Goal: Task Accomplishment & Management: Use online tool/utility

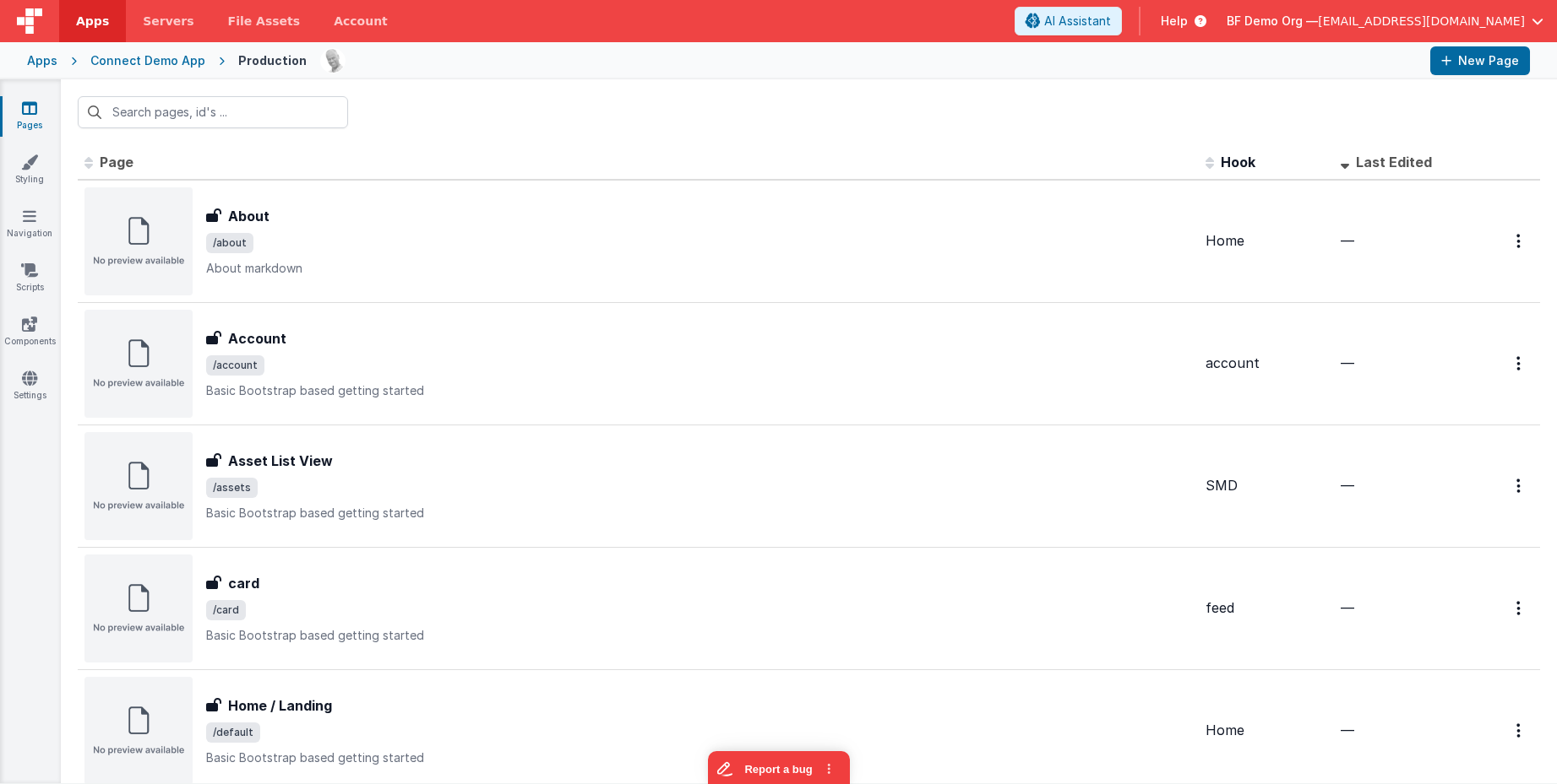
click at [178, 52] on div "Apps Connect Demo App Production New Page" at bounding box center [778, 61] width 1557 height 37
click at [168, 63] on div "Connect Demo App" at bounding box center [147, 61] width 115 height 17
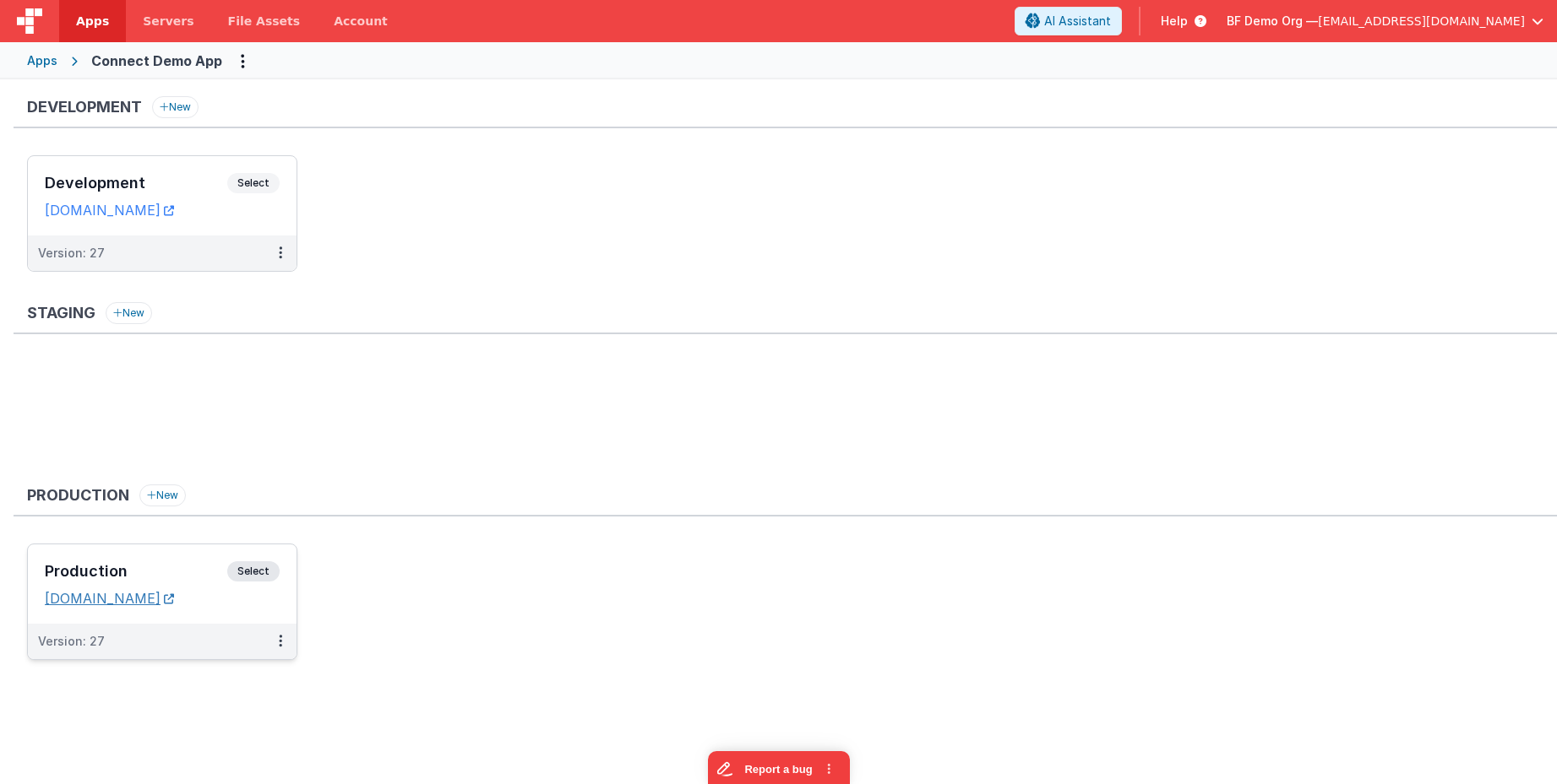
click at [174, 600] on link "[DOMAIN_NAME]" at bounding box center [110, 599] width 129 height 17
click at [280, 641] on icon at bounding box center [281, 640] width 3 height 1
click at [258, 715] on link "Open Helper" at bounding box center [222, 710] width 149 height 31
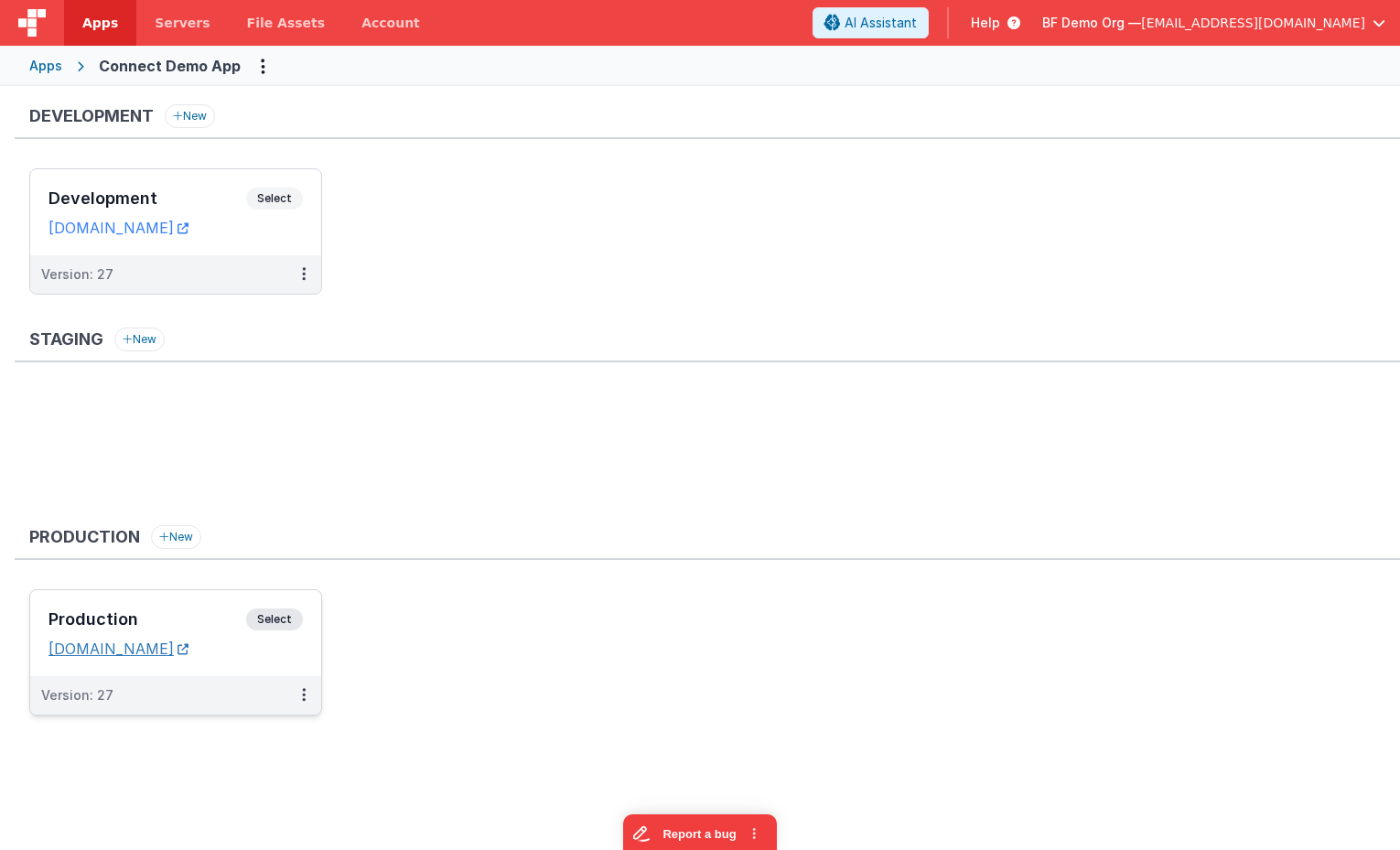
click at [188, 658] on link "[DOMAIN_NAME]" at bounding box center [119, 649] width 140 height 18
click at [267, 615] on span "Select" at bounding box center [275, 620] width 57 height 22
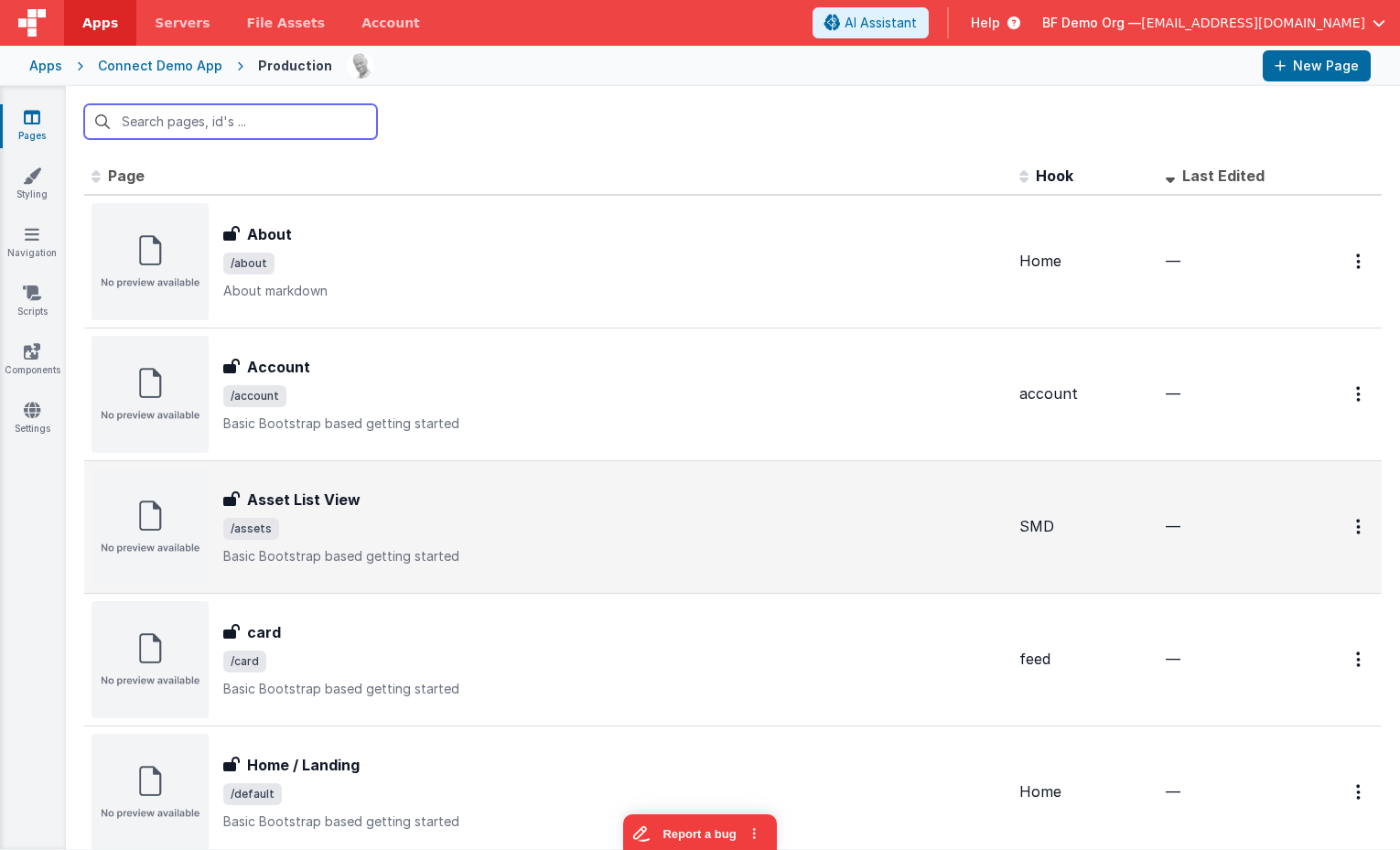
scroll to position [7, 0]
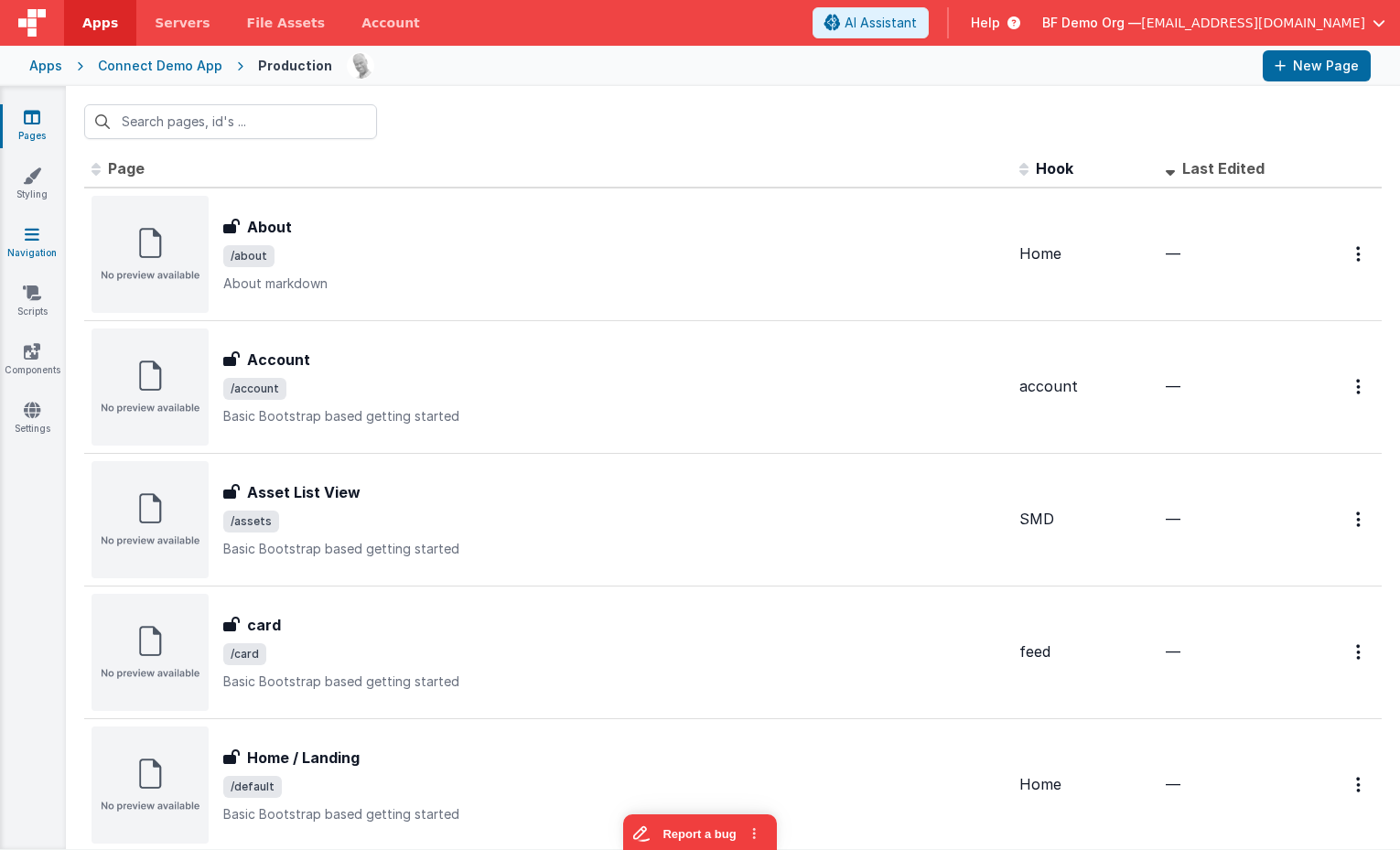
click at [42, 226] on link "Navigation" at bounding box center [31, 243] width 65 height 37
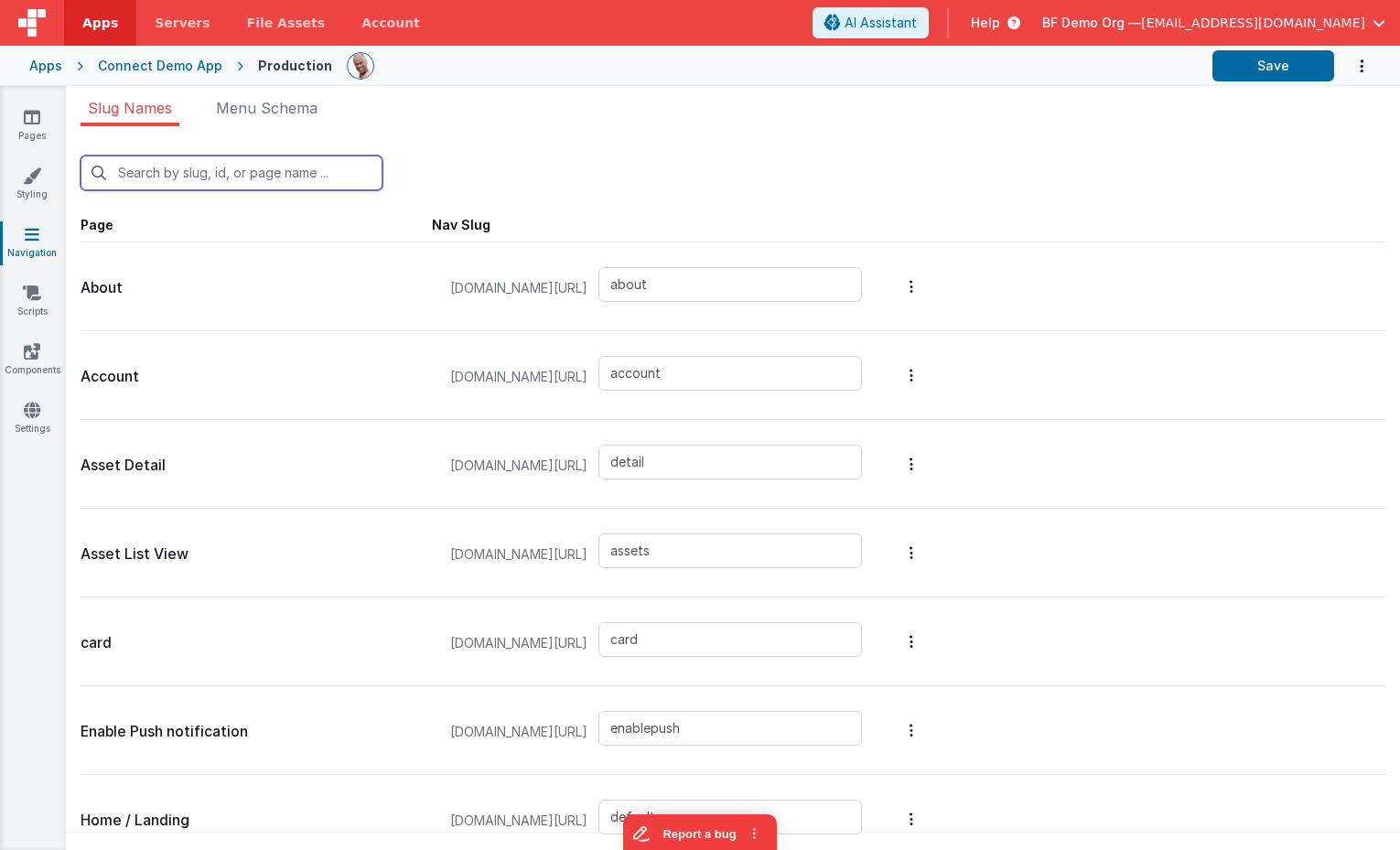
click at [251, 167] on input "text" at bounding box center [231, 173] width 302 height 35
type input "a"
type input "feed"
type input "task"
type input "tasks"
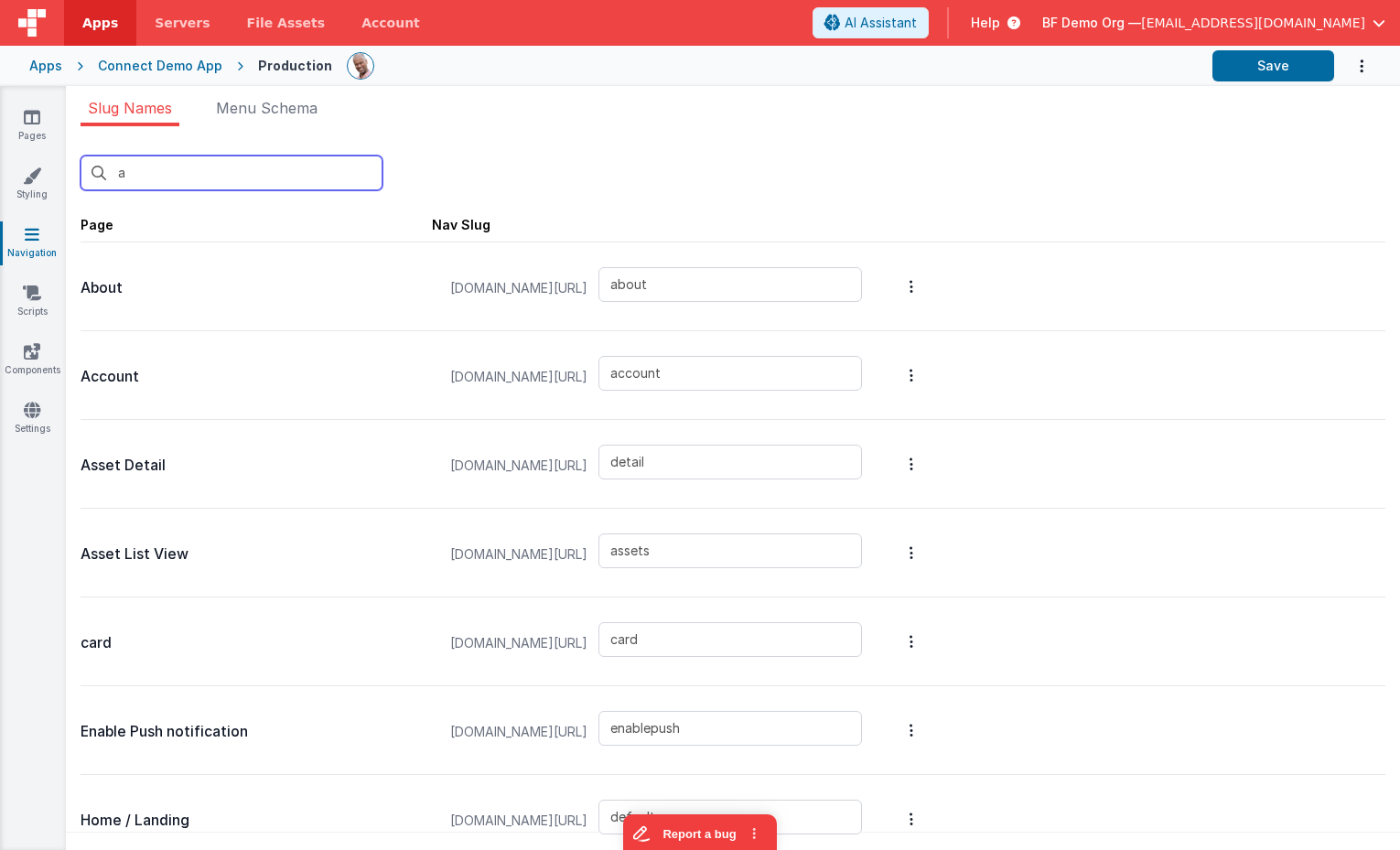
type input "ab"
type input "card"
type input "enablepush"
type input "share"
type input "de"
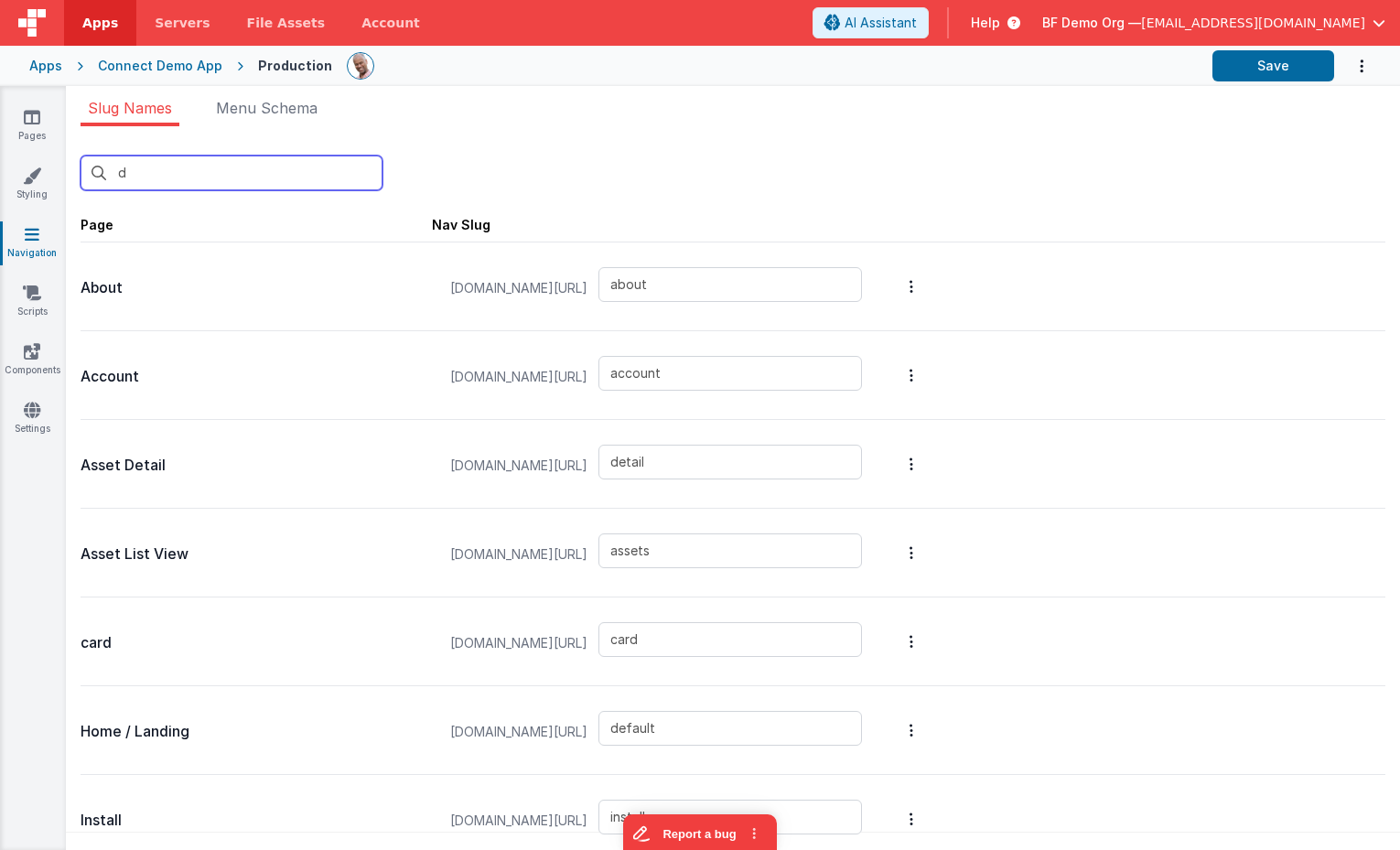
type input "detail"
type input "default"
type input "leaderboard"
type input "task"
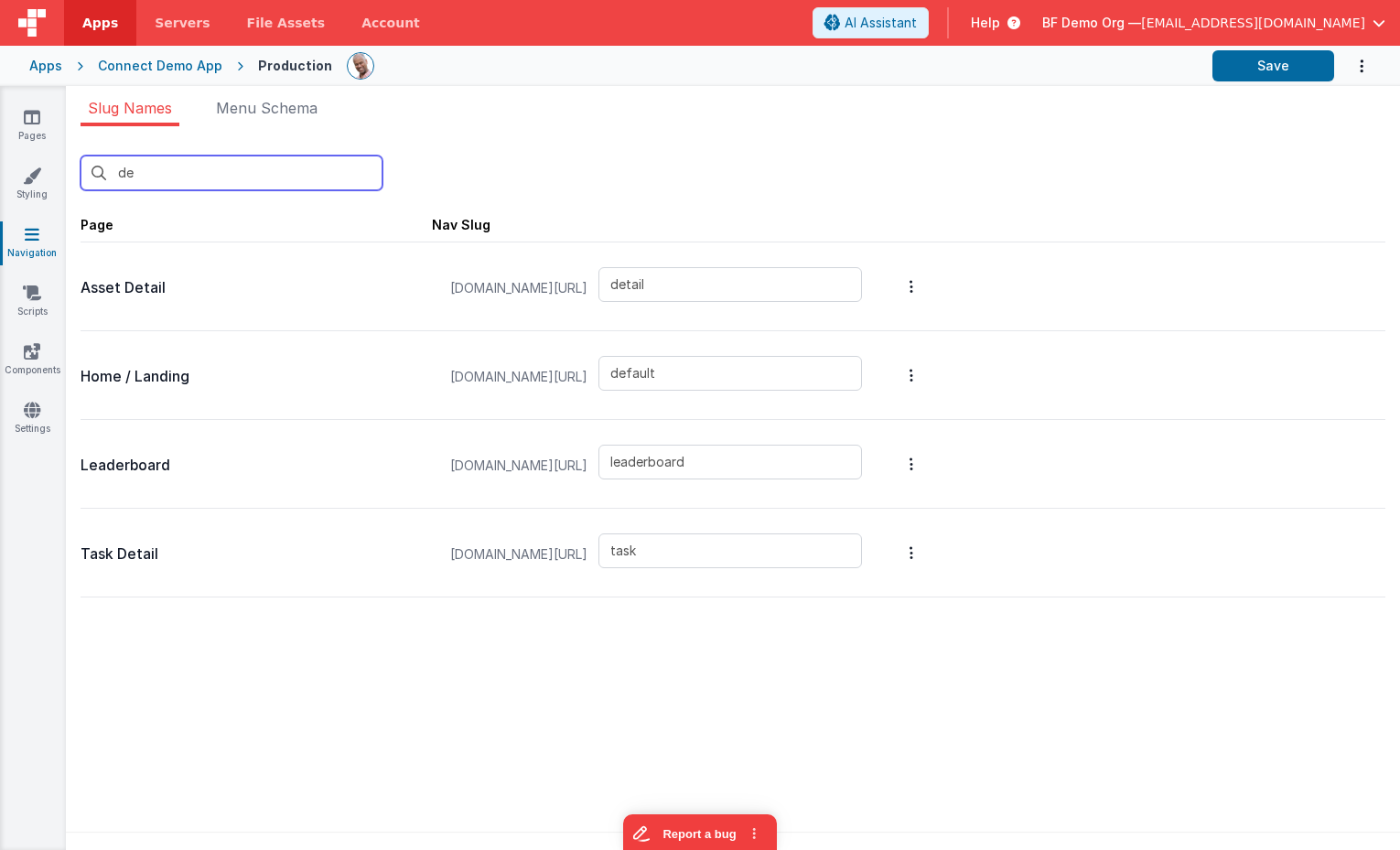
type input "def"
type input "default"
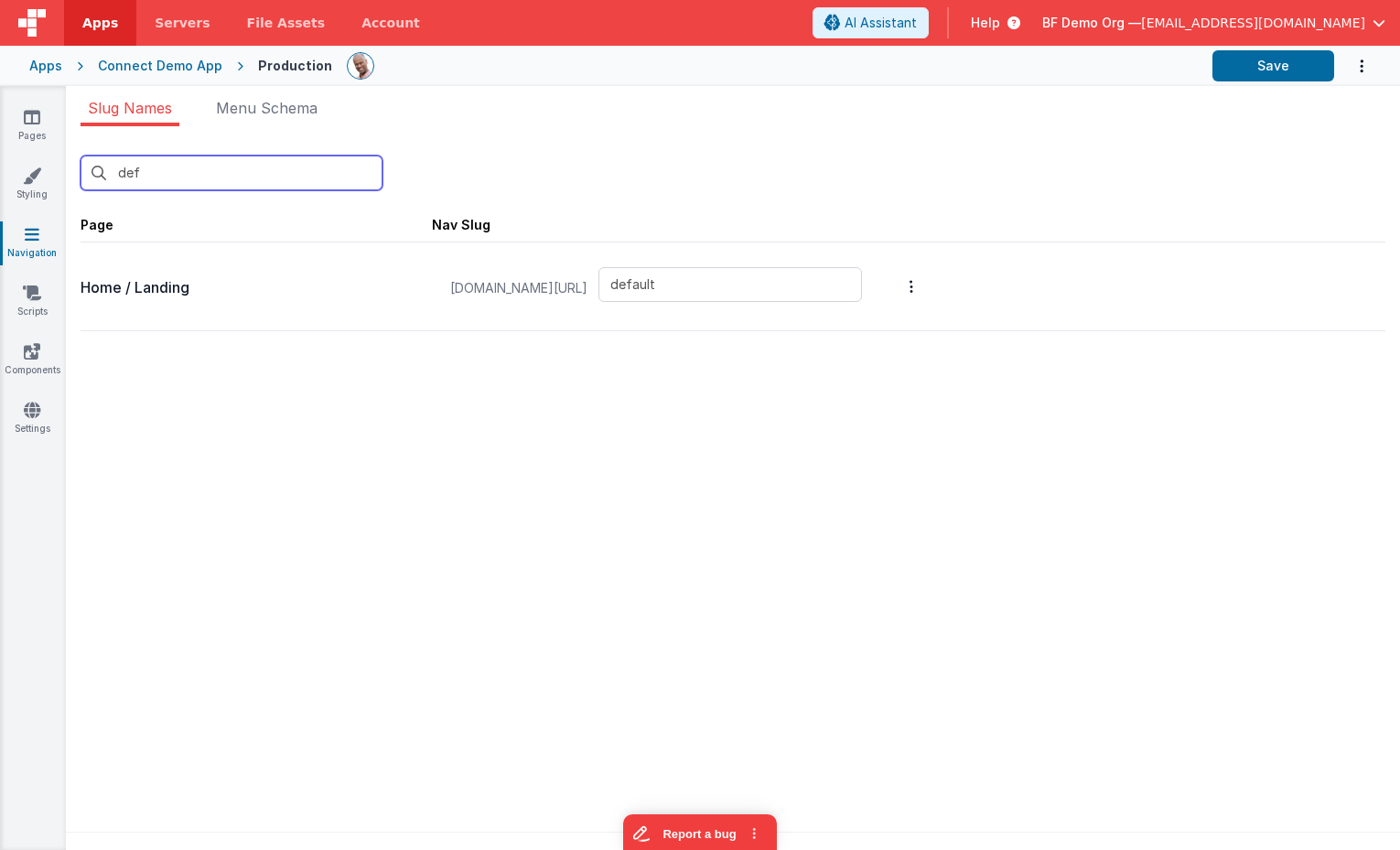
type input "def"
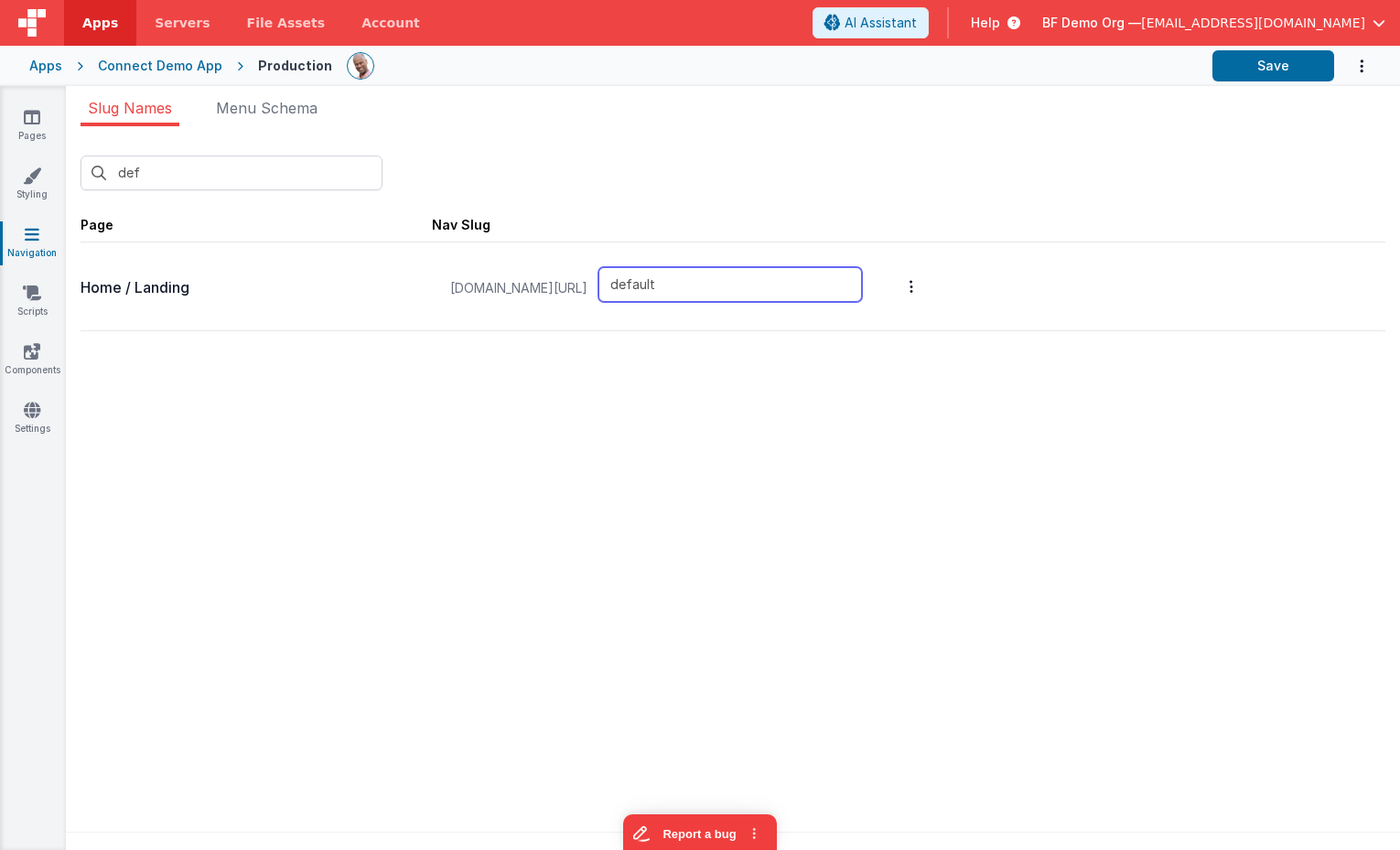
click at [818, 299] on input "default" at bounding box center [730, 285] width 264 height 35
click at [924, 291] on button "Options" at bounding box center [912, 283] width 26 height 73
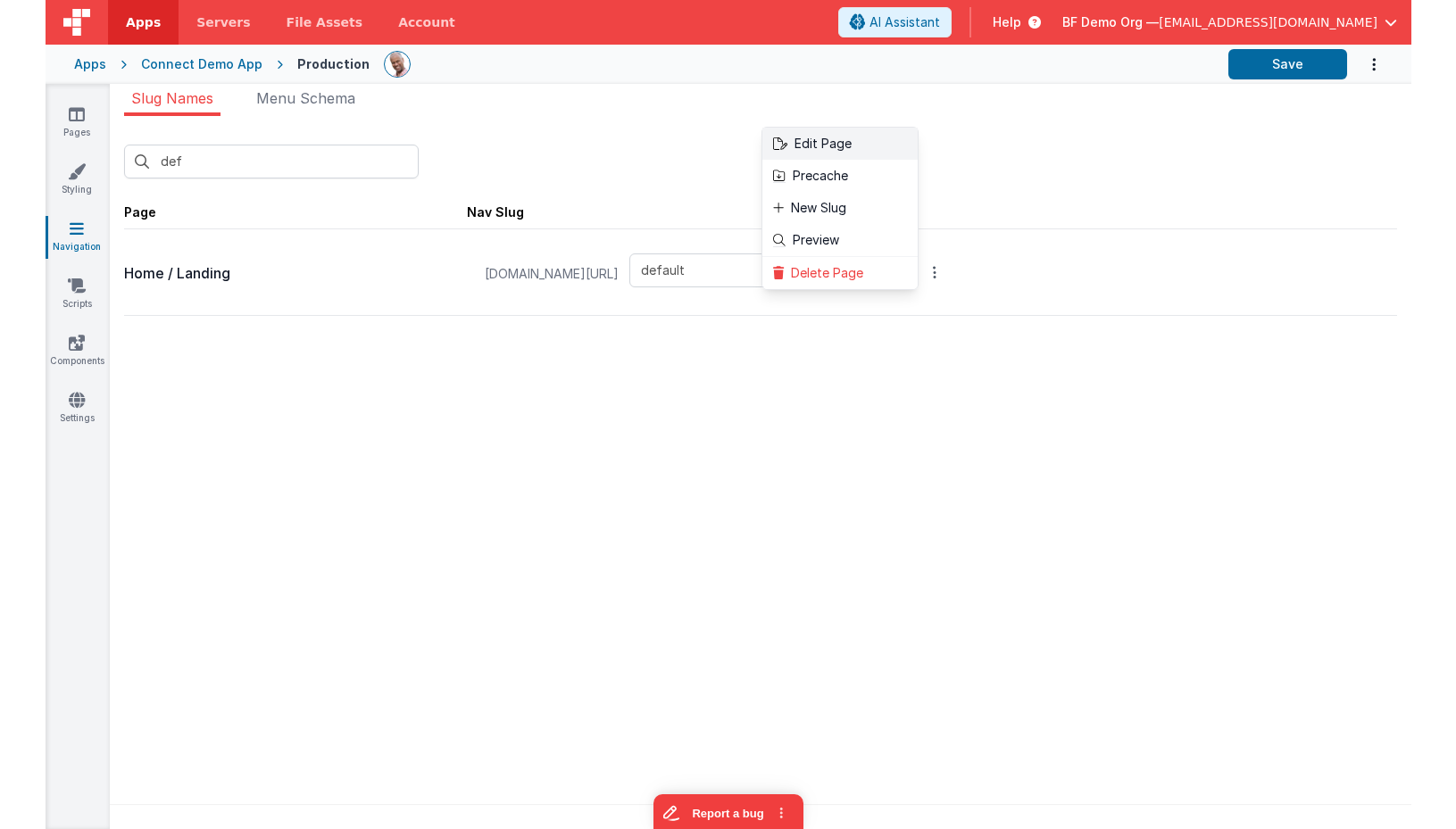
scroll to position [8, 0]
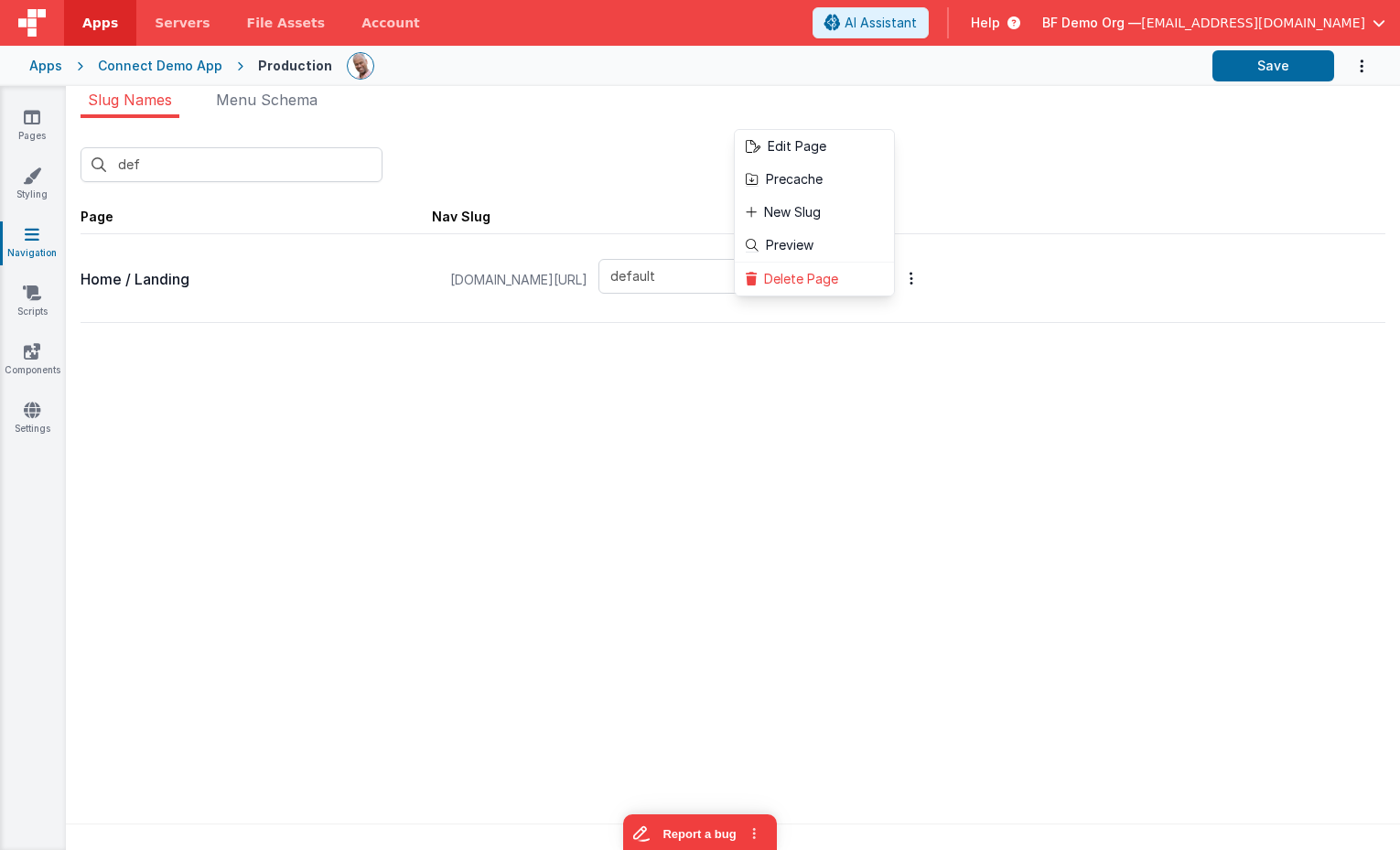
click at [1003, 165] on button at bounding box center [700, 425] width 1400 height 850
click at [913, 282] on icon "Options" at bounding box center [912, 278] width 4 height 15
click at [524, 140] on button at bounding box center [700, 425] width 1400 height 850
click at [924, 283] on button "Options" at bounding box center [912, 277] width 26 height 73
click at [894, 149] on link "Edit Page" at bounding box center [814, 147] width 159 height 33
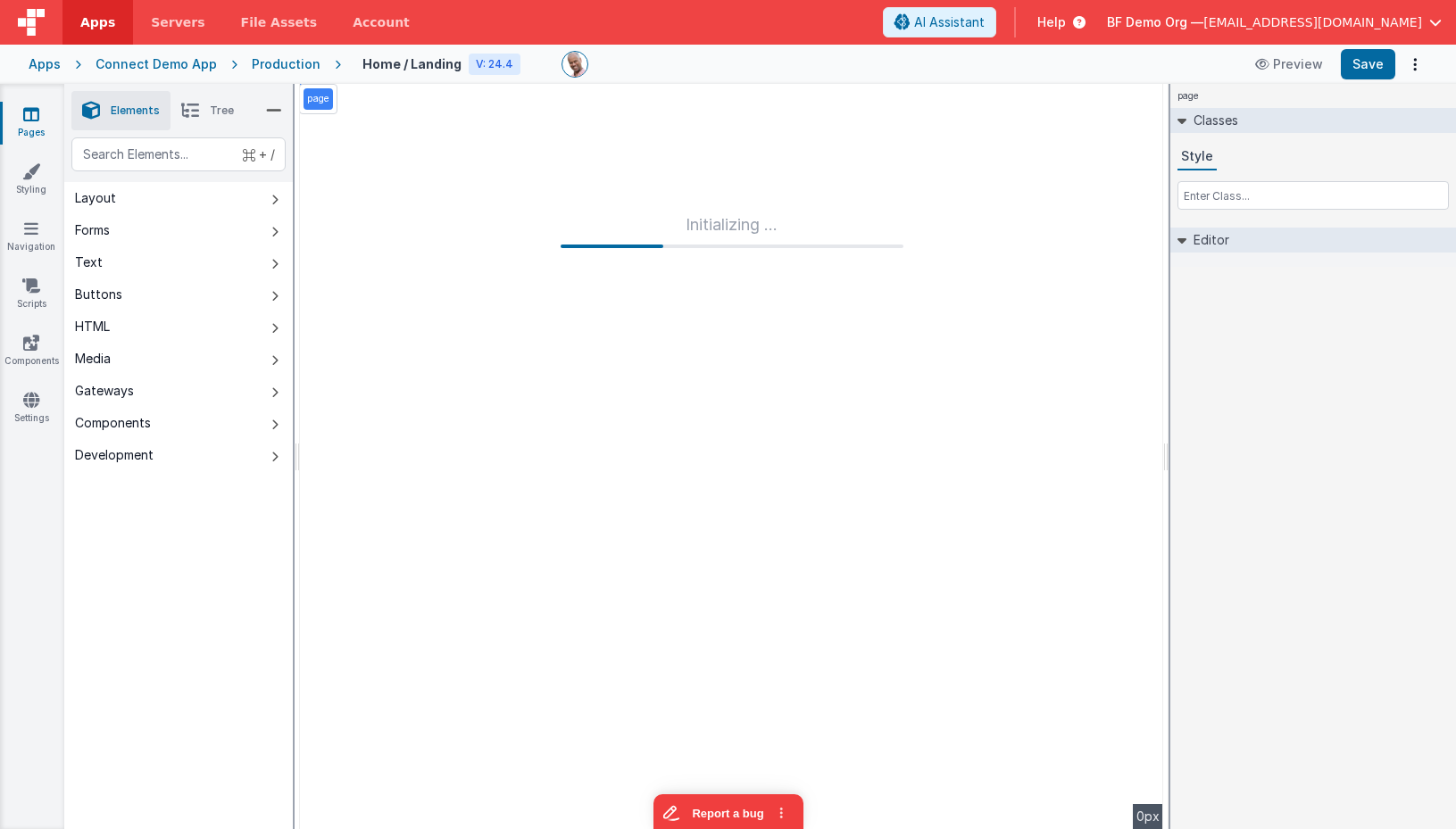
click at [320, 62] on icon at bounding box center [330, 65] width 21 height 18
click at [299, 63] on div "Production" at bounding box center [286, 65] width 68 height 18
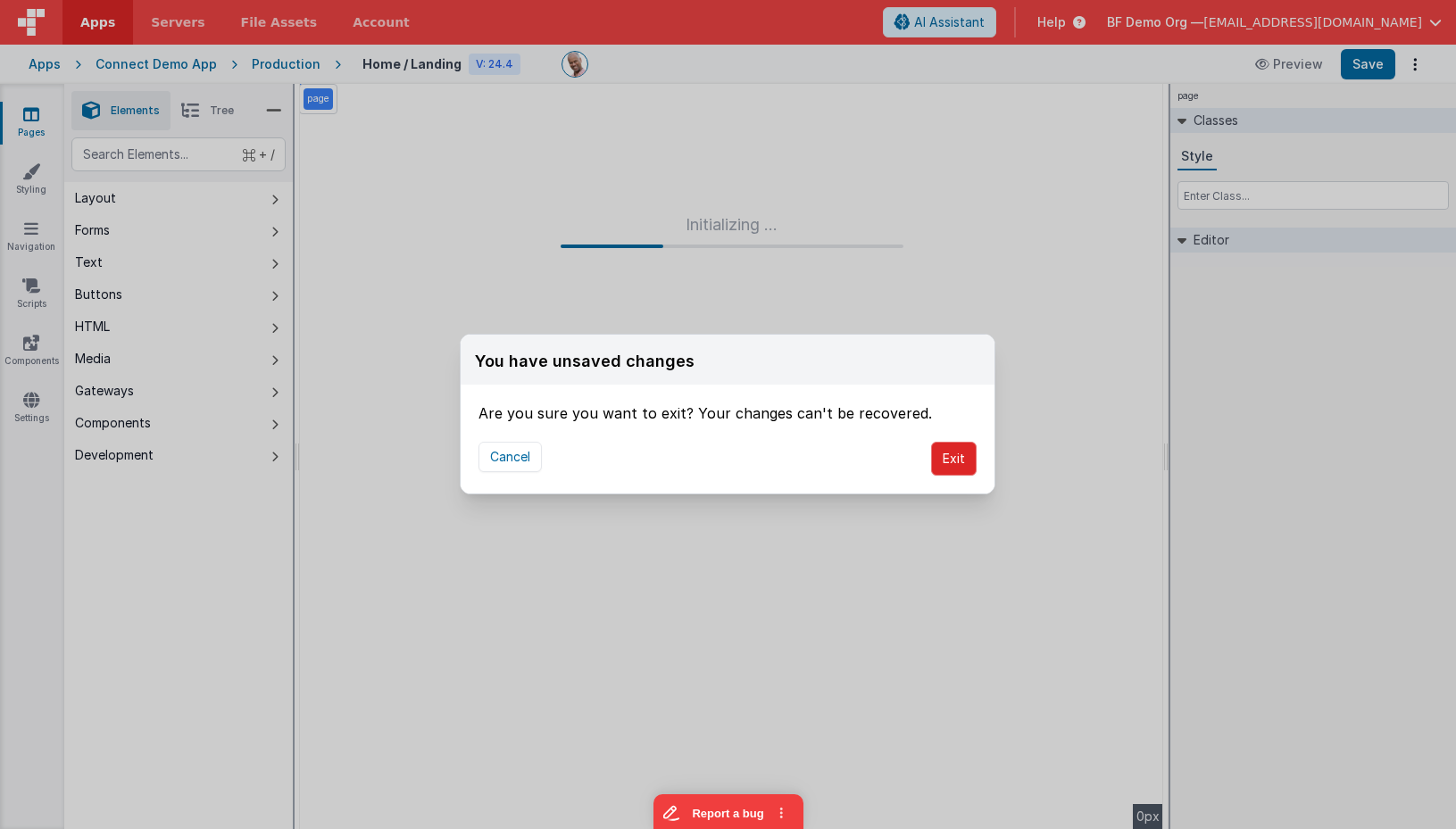
drag, startPoint x: 941, startPoint y: 452, endPoint x: 957, endPoint y: 450, distance: 16.1
click at [951, 451] on button "Exit" at bounding box center [953, 459] width 46 height 34
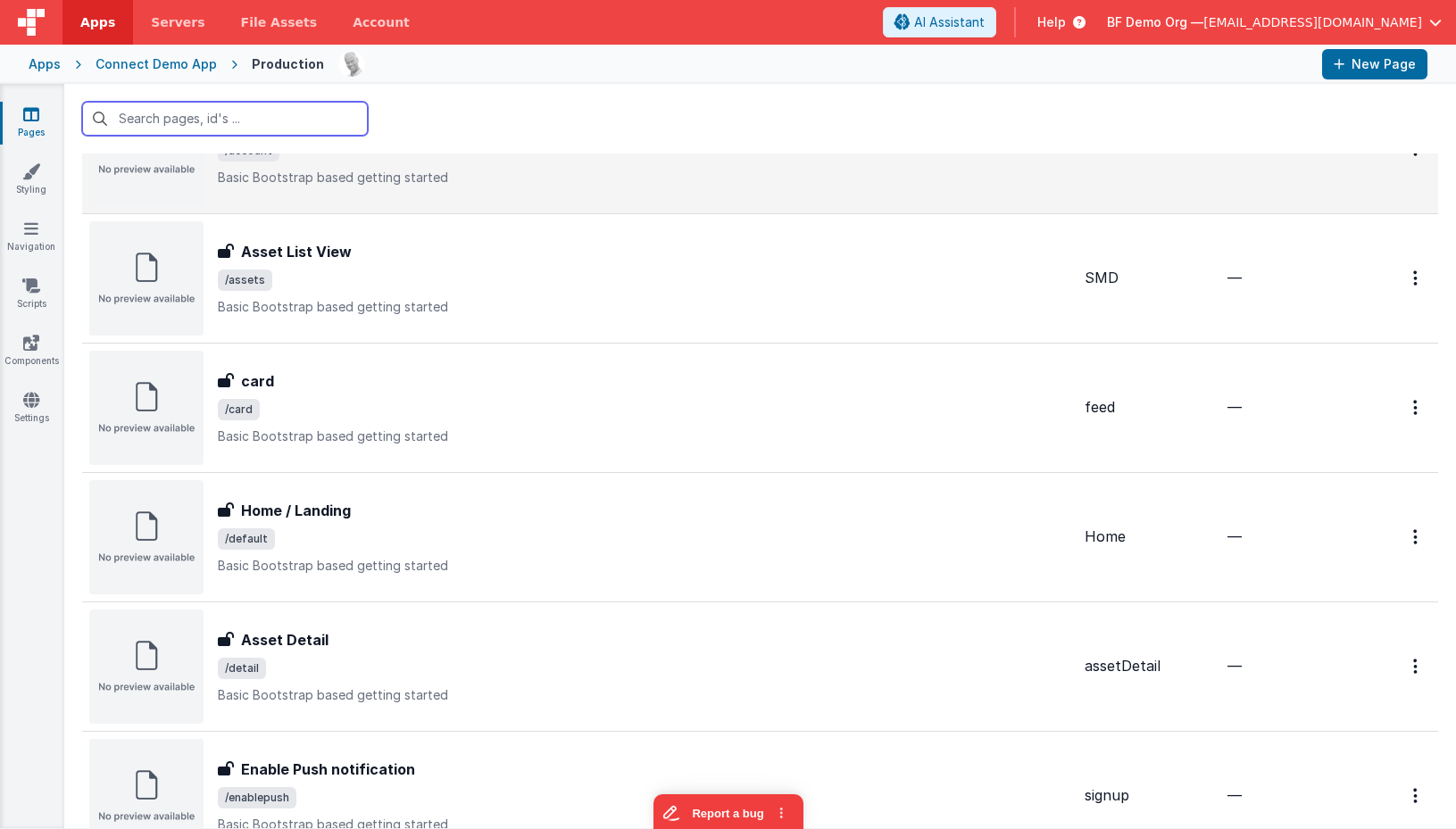
scroll to position [244, 0]
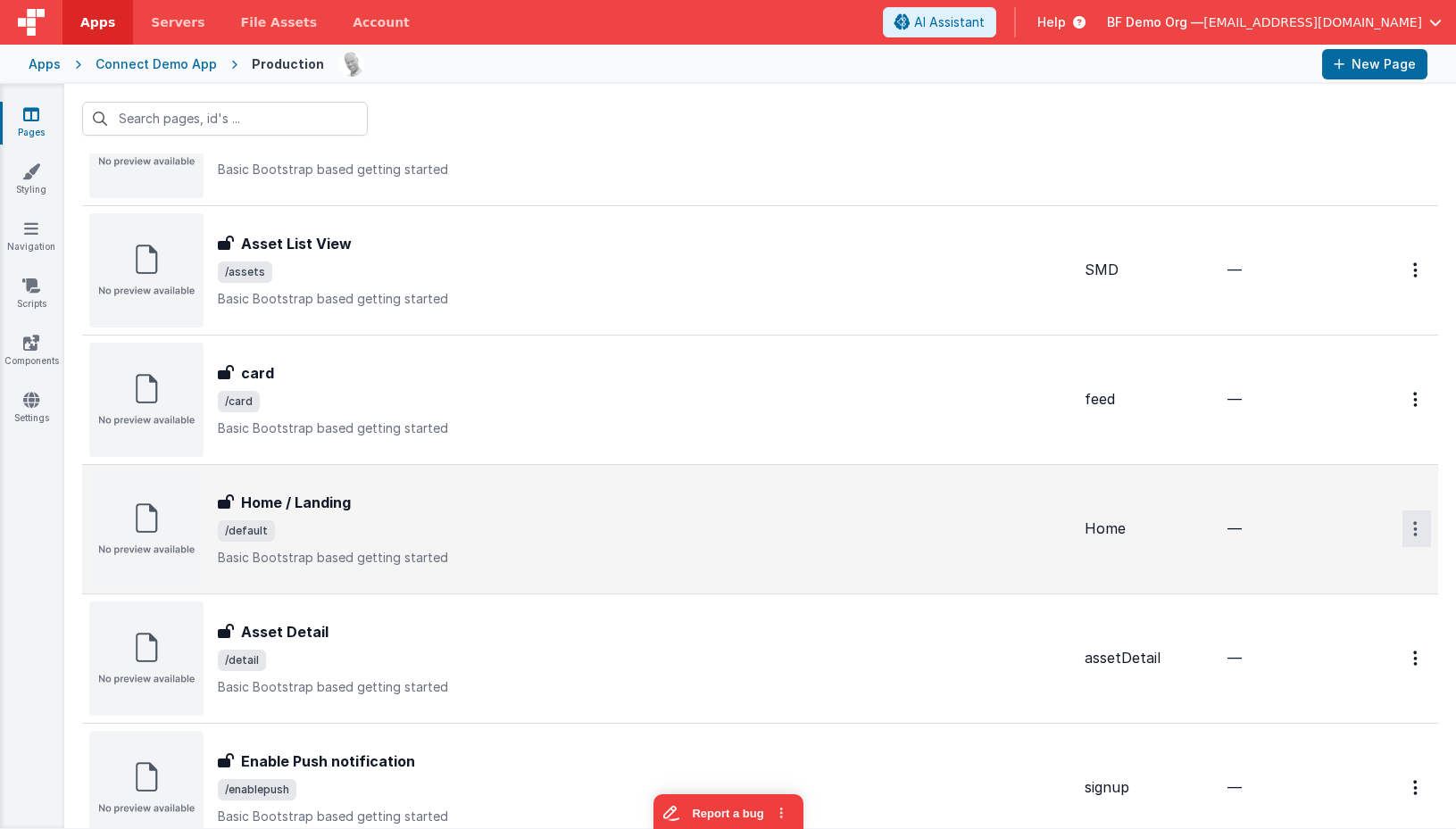
click at [1415, 532] on icon "Options" at bounding box center [1415, 529] width 4 height 15
click at [1068, 544] on button at bounding box center [728, 414] width 1456 height 829
click at [1068, 544] on div "Home / Landing Home / Landing /default Basic Bootstrap based getting started" at bounding box center [644, 529] width 853 height 75
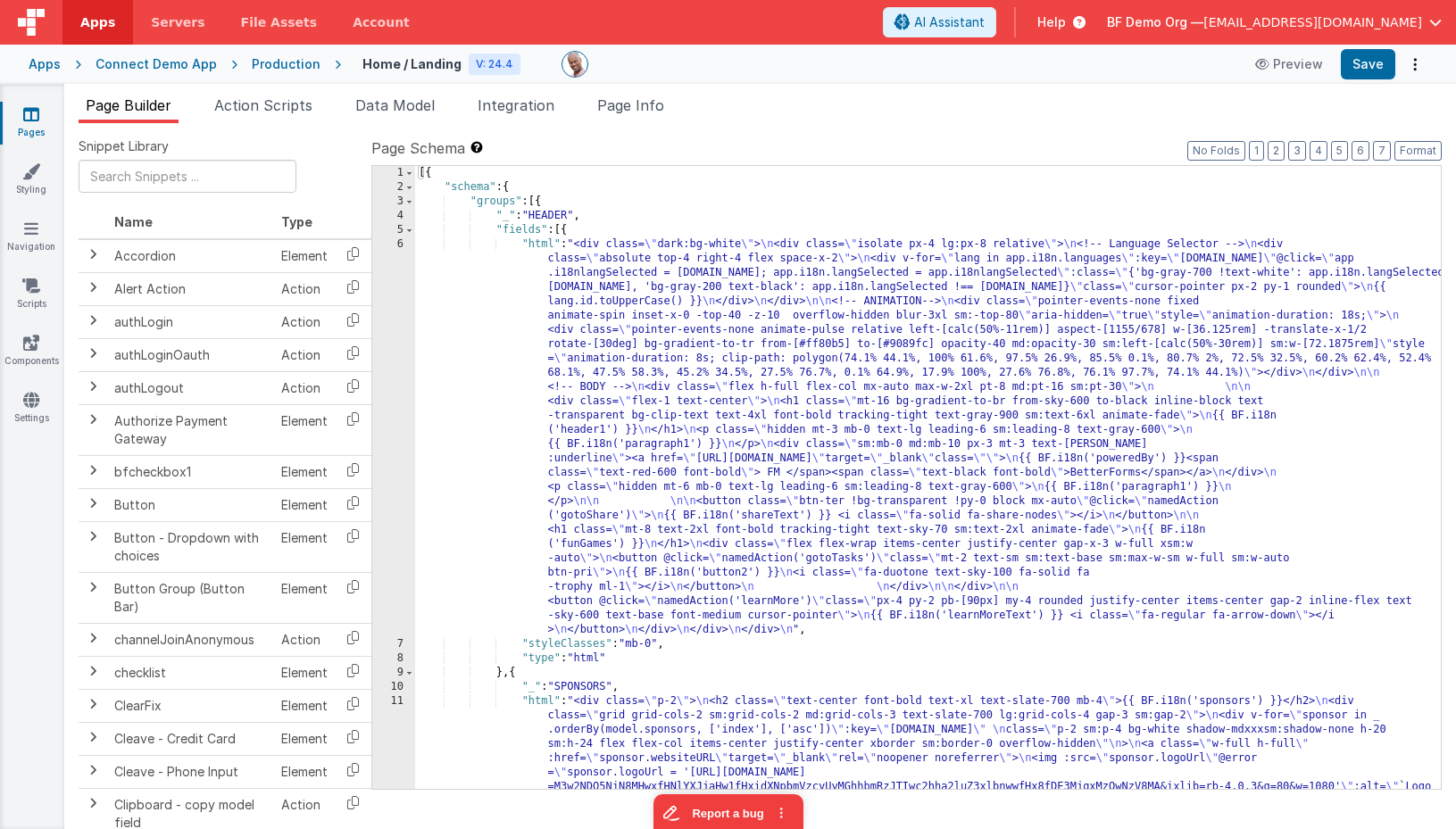
drag, startPoint x: 271, startPoint y: 98, endPoint x: 611, endPoint y: 143, distance: 343.0
click at [611, 143] on div "Page Builder Action Scripts Data Model Integration Page Info Snippet Library Na…" at bounding box center [760, 461] width 1392 height 735
click at [633, 121] on li "Page Info" at bounding box center [630, 109] width 81 height 29
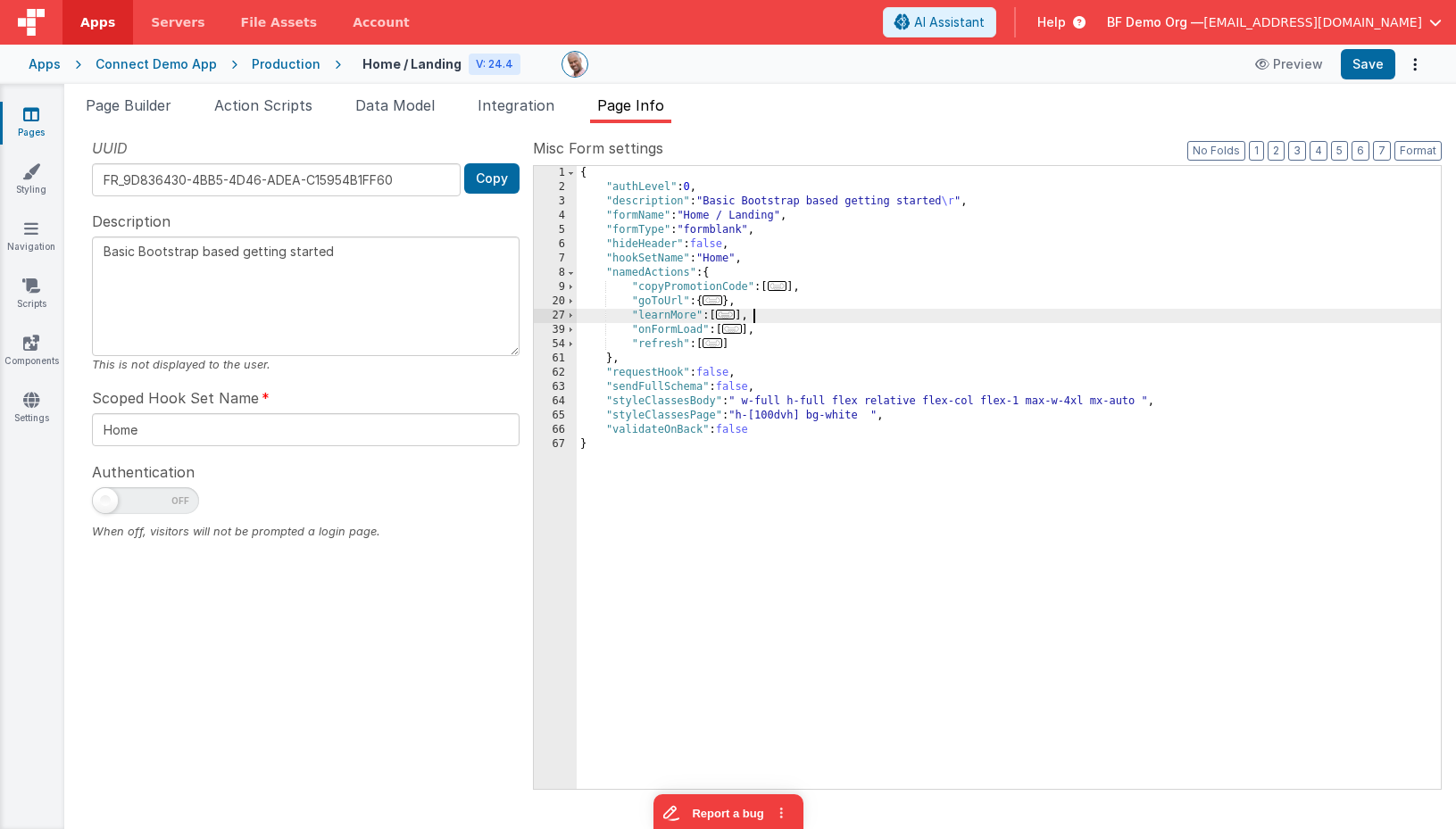
click at [934, 312] on div "{ "authLevel" : 0 , "description" : "Basic Bootstrap based getting started \r "…" at bounding box center [1008, 492] width 864 height 652
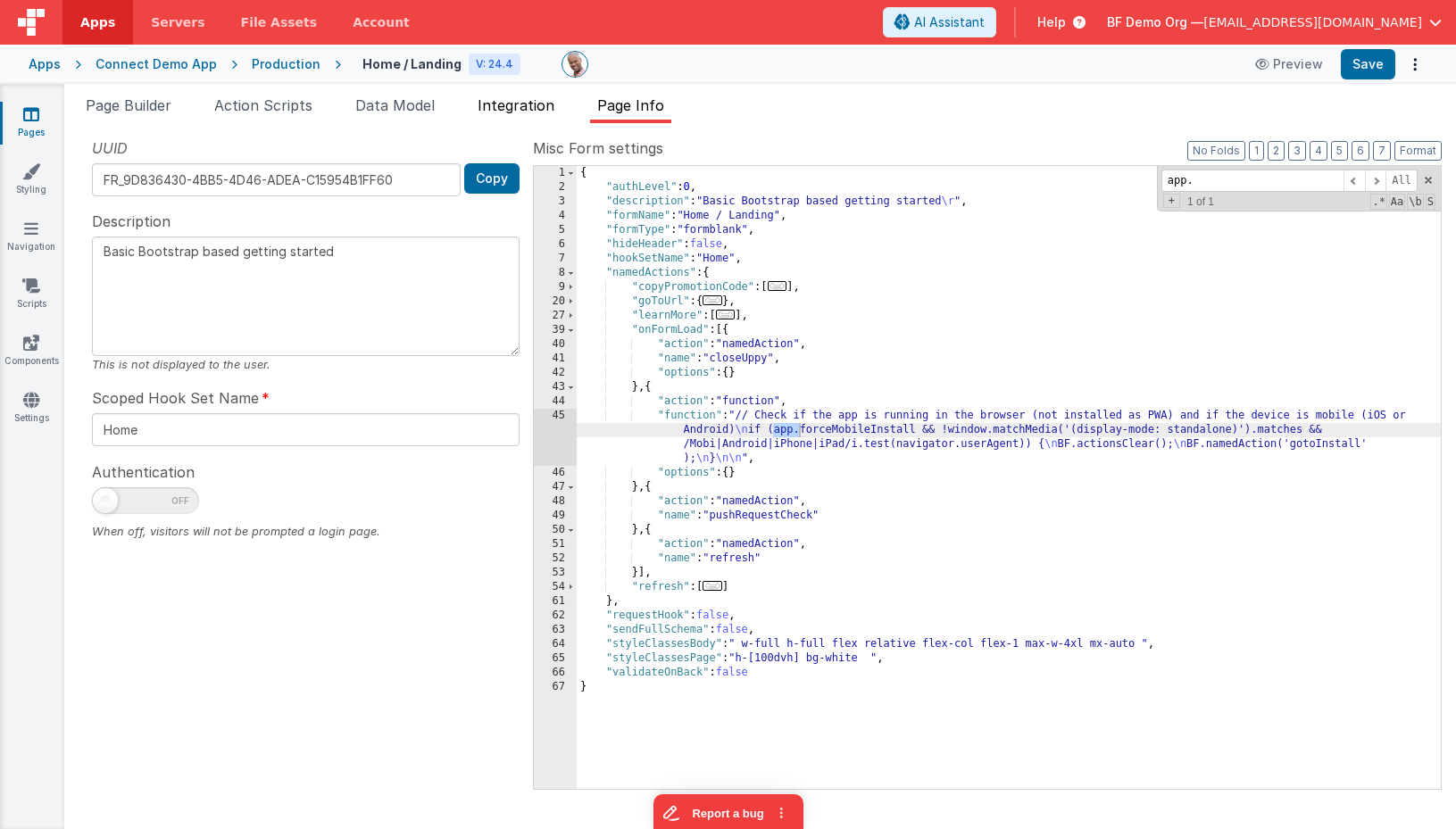
type input "app."
click at [530, 110] on span "Integration" at bounding box center [515, 105] width 76 height 18
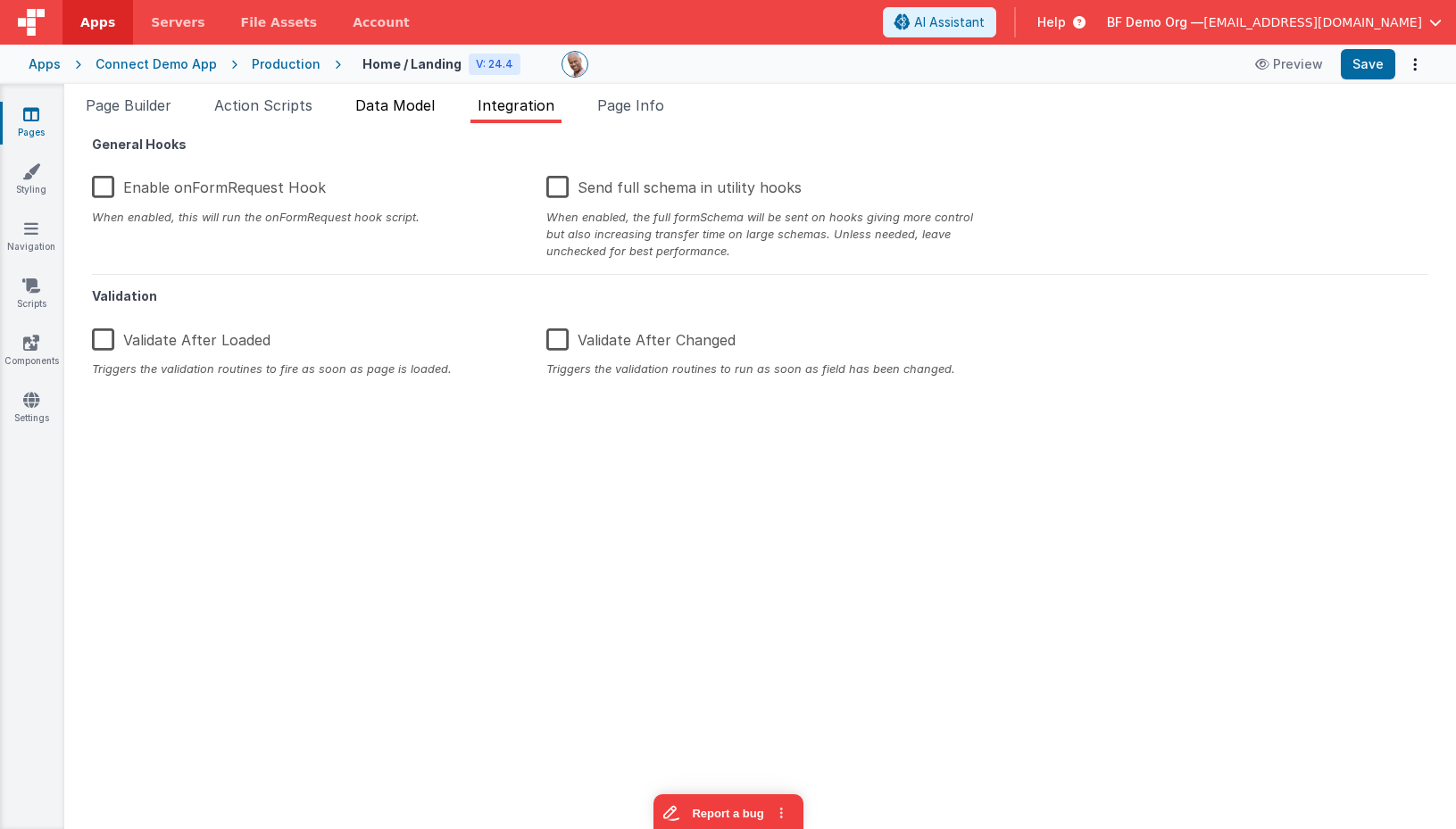
click at [412, 104] on span "Data Model" at bounding box center [395, 105] width 79 height 18
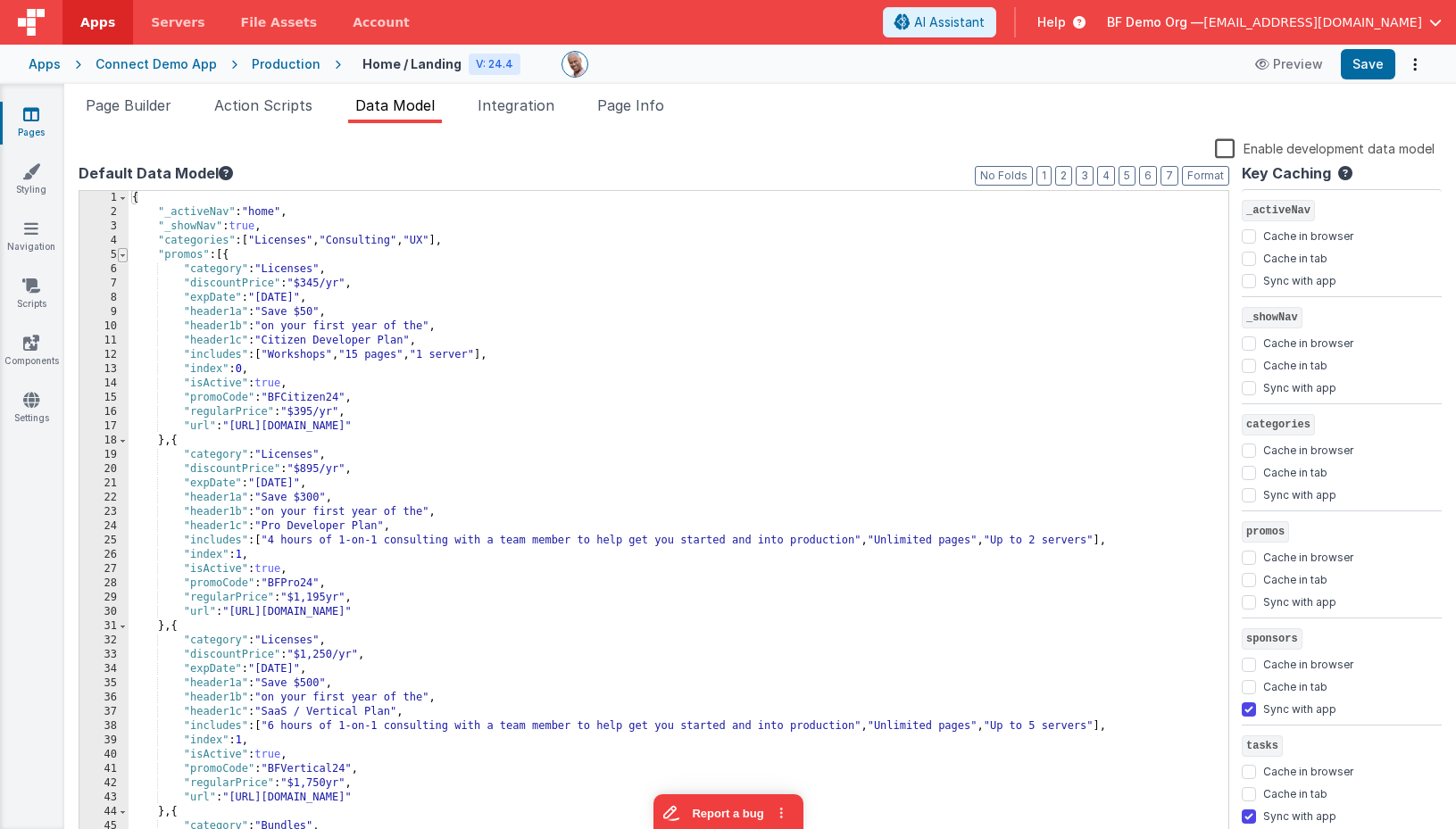
click at [121, 259] on span at bounding box center [122, 255] width 10 height 14
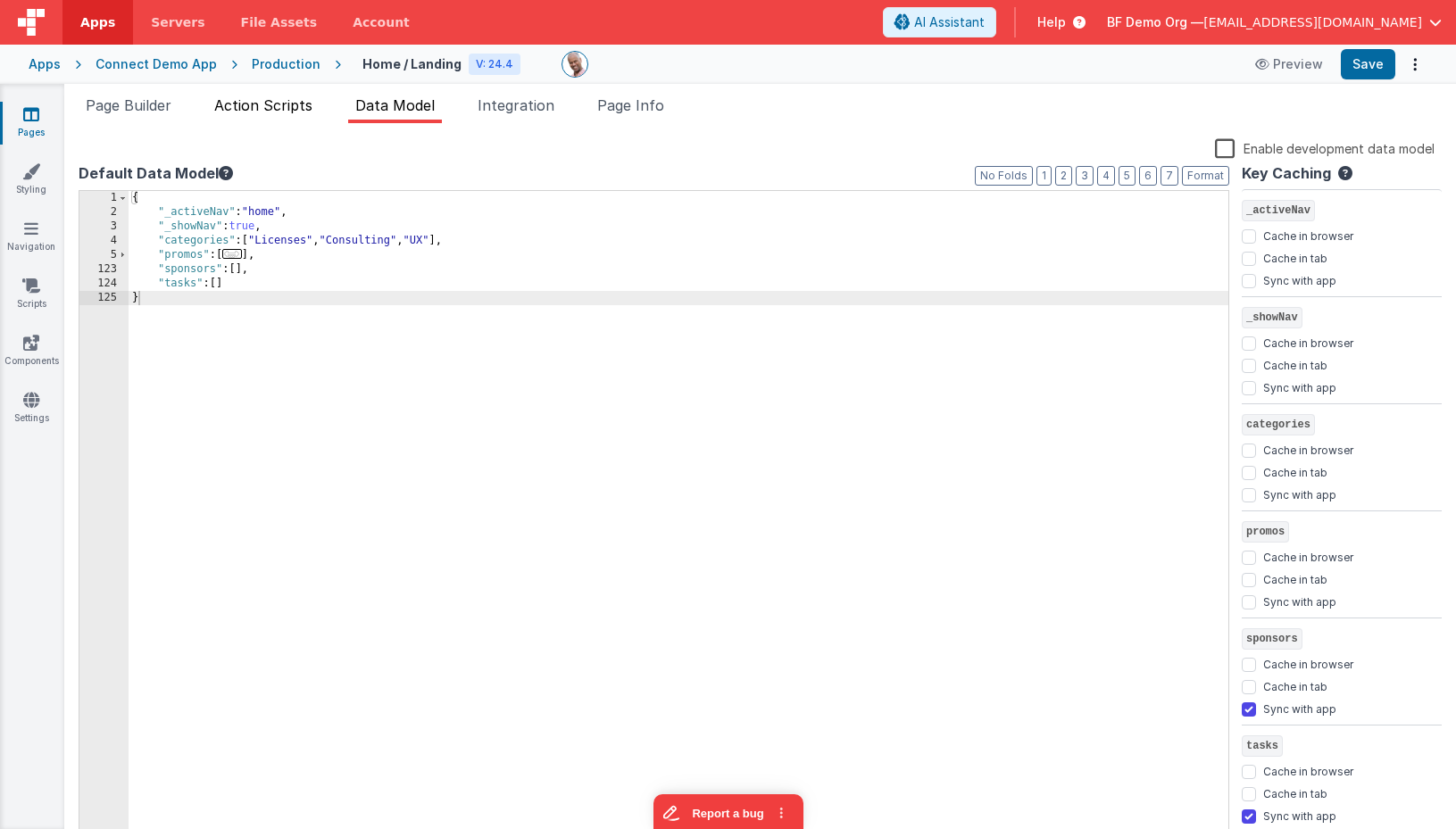
click at [272, 117] on li "Action Scripts" at bounding box center [263, 109] width 112 height 29
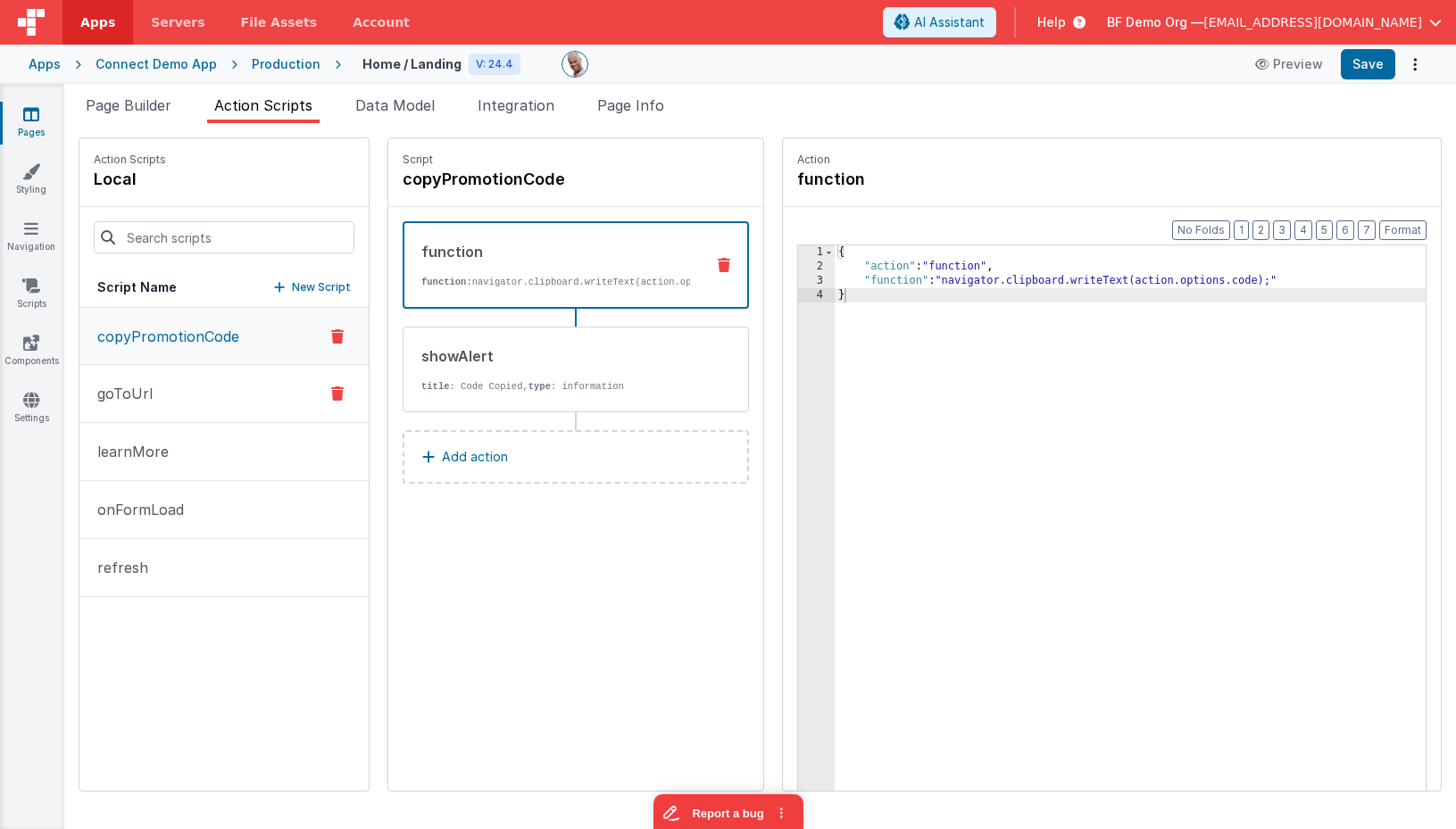
click at [182, 400] on button "goToUrl" at bounding box center [224, 394] width 290 height 58
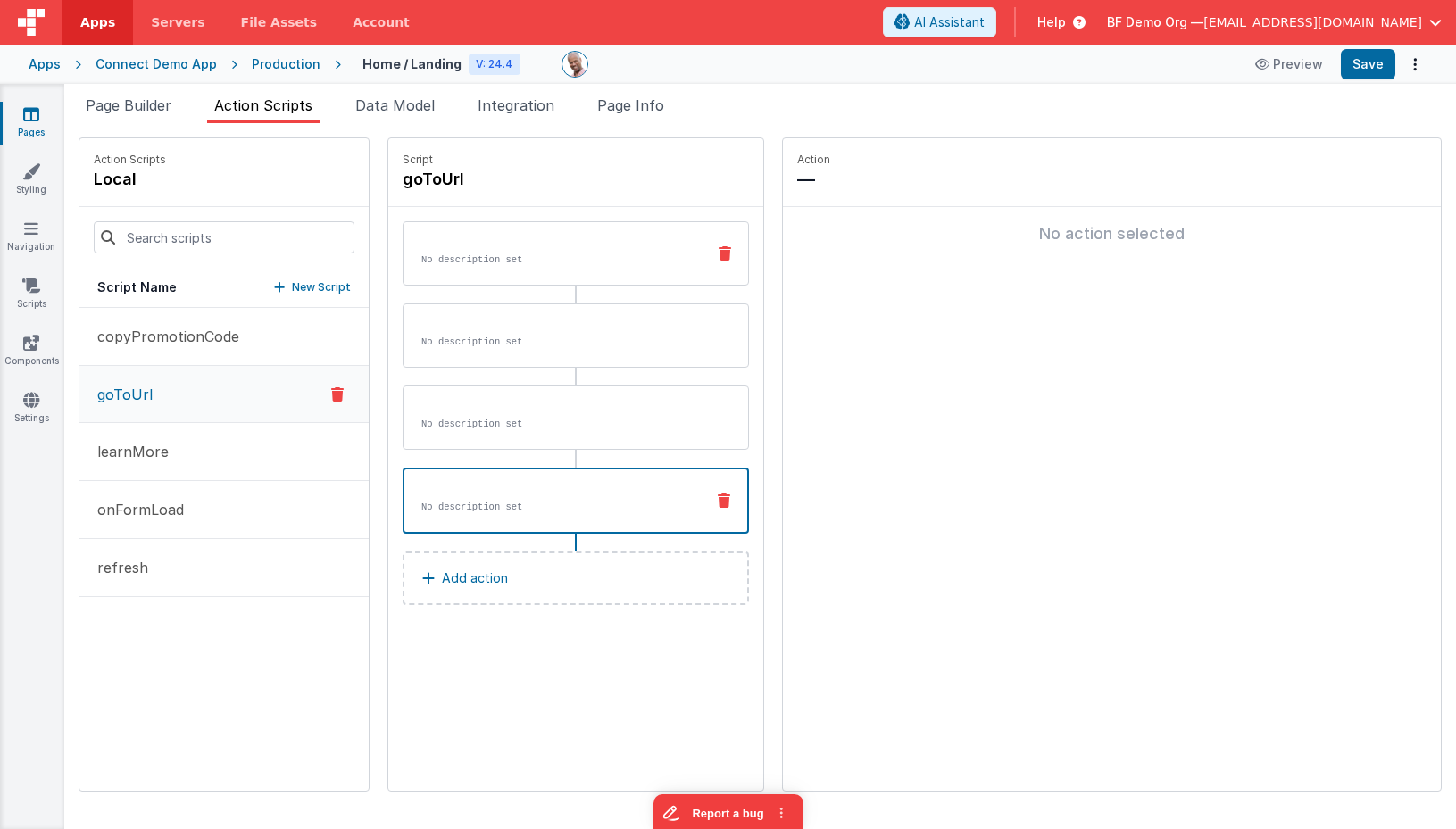
click at [603, 254] on p "No description set" at bounding box center [557, 260] width 270 height 14
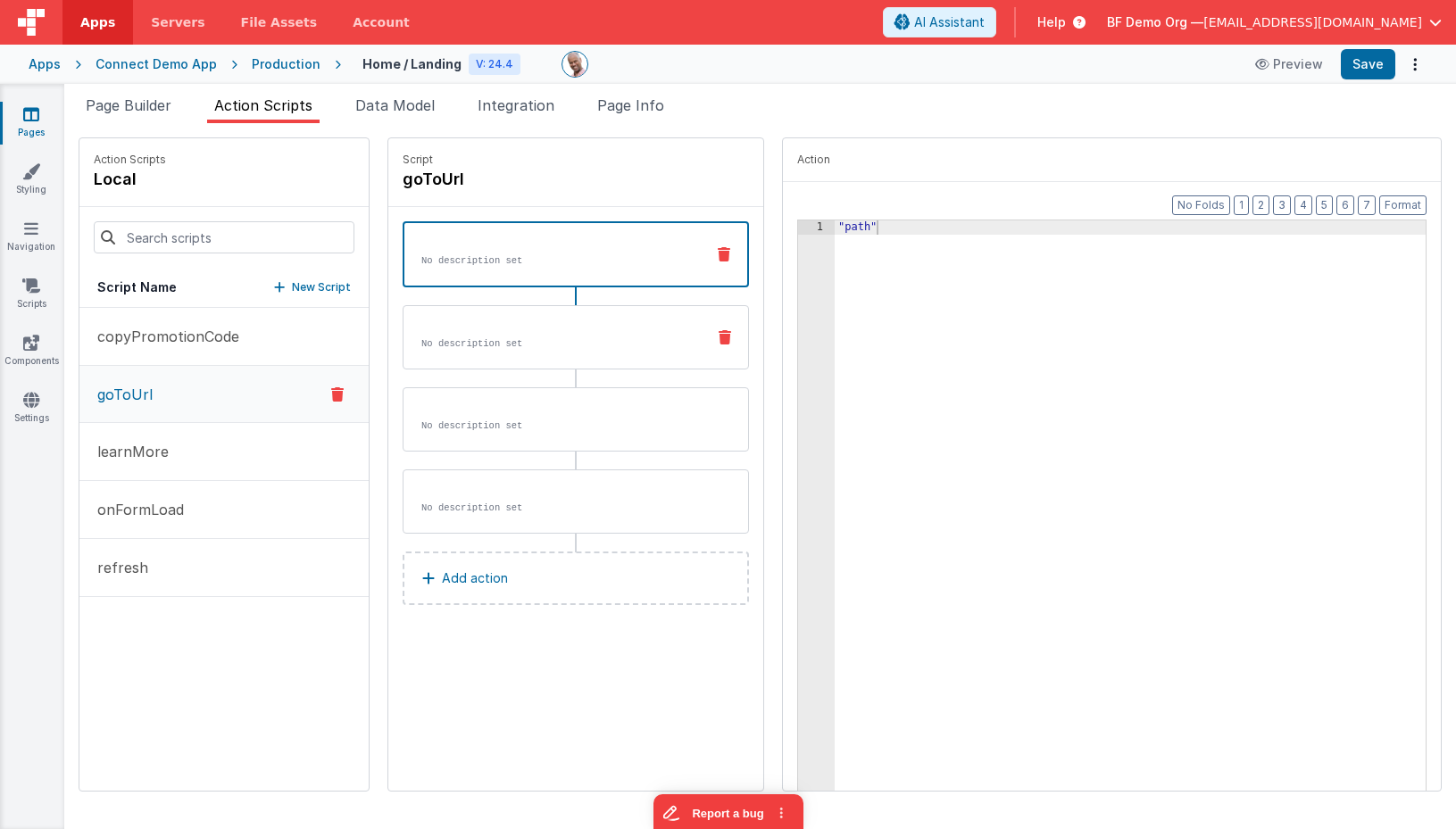
click at [602, 345] on p "No description set" at bounding box center [557, 343] width 270 height 14
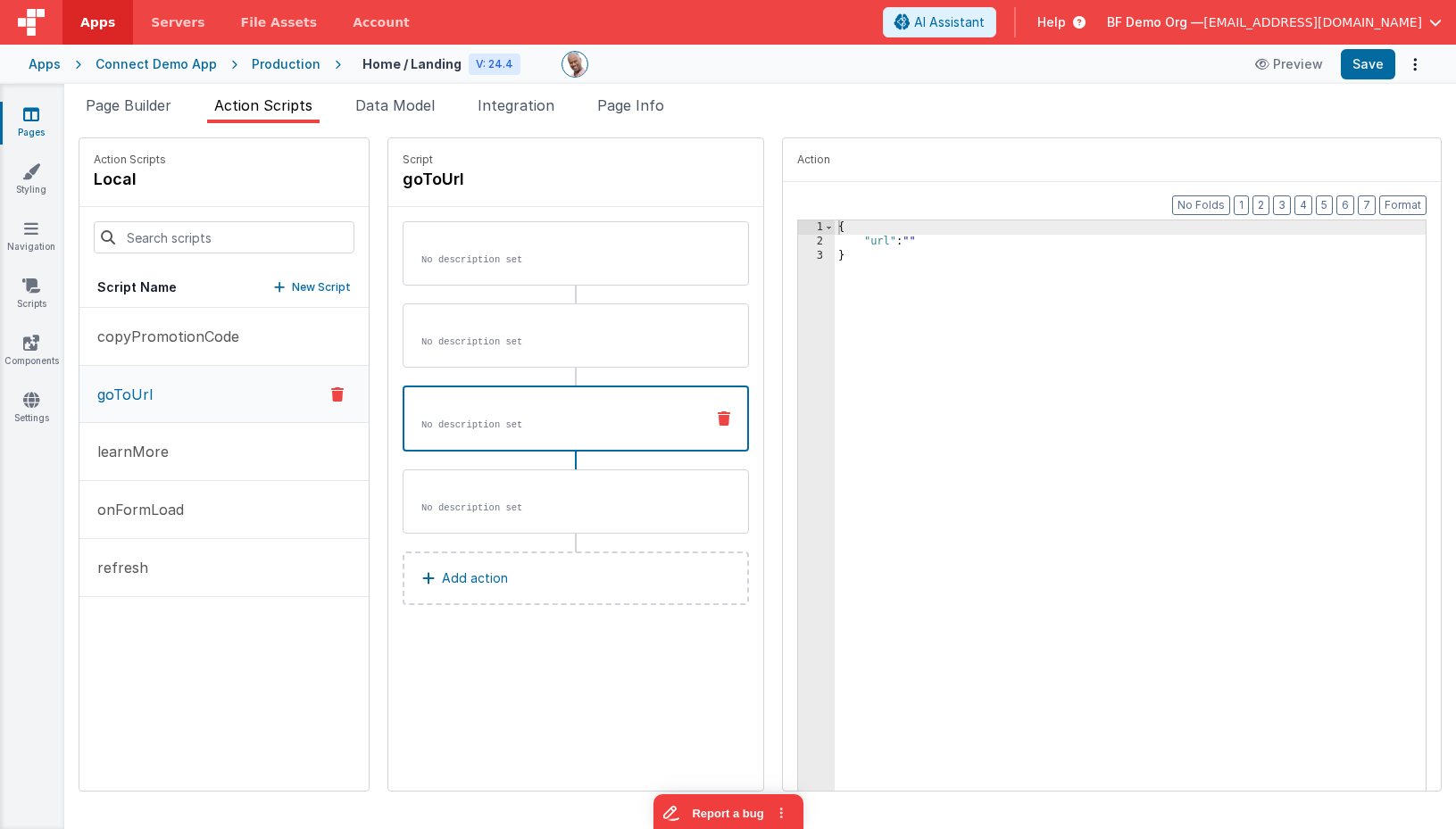
click at [592, 437] on div "No description set" at bounding box center [576, 418] width 346 height 66
click at [186, 436] on button "learnMore" at bounding box center [224, 452] width 290 height 58
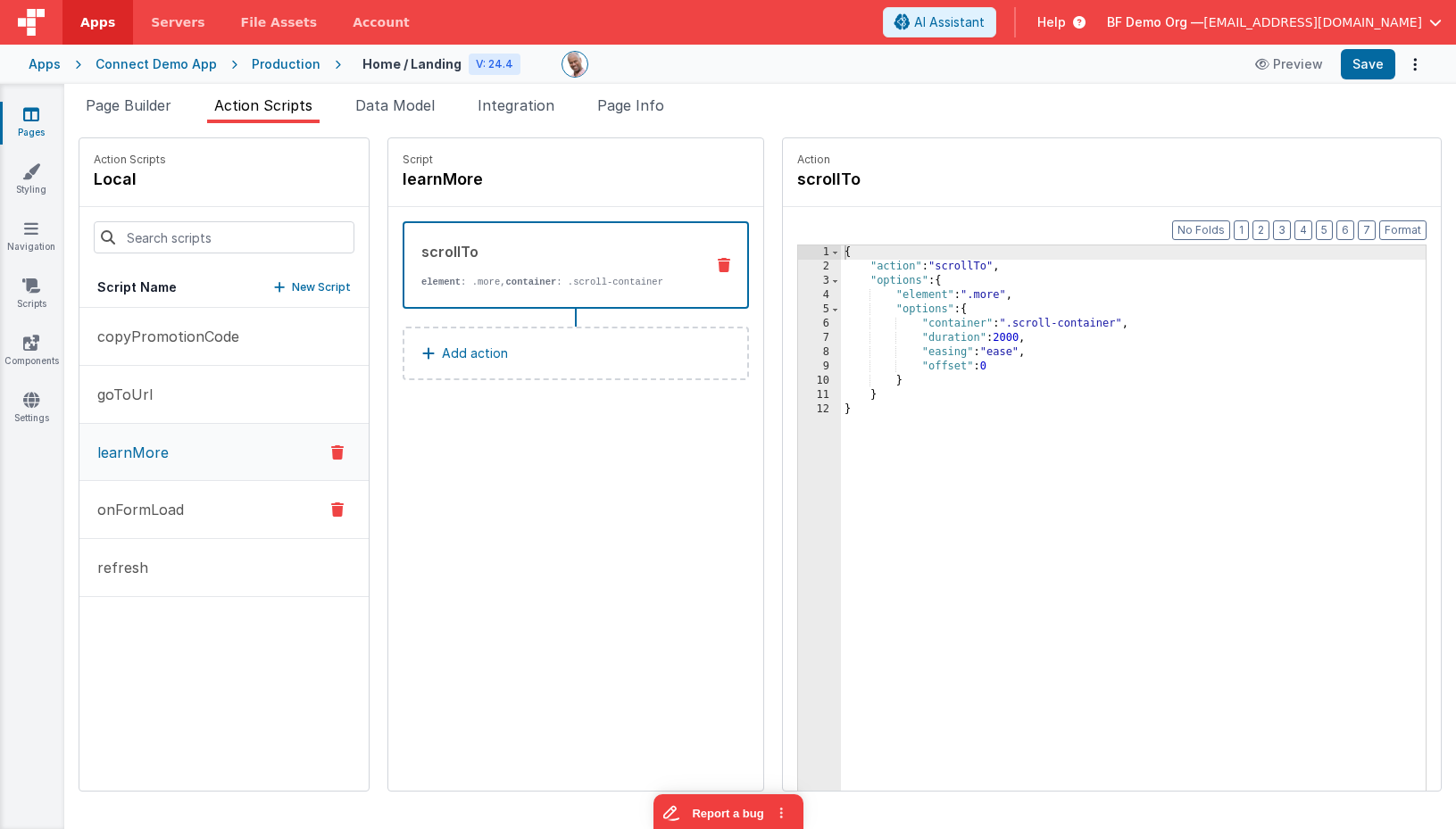
click at [201, 521] on button "onFormLoad" at bounding box center [224, 510] width 290 height 58
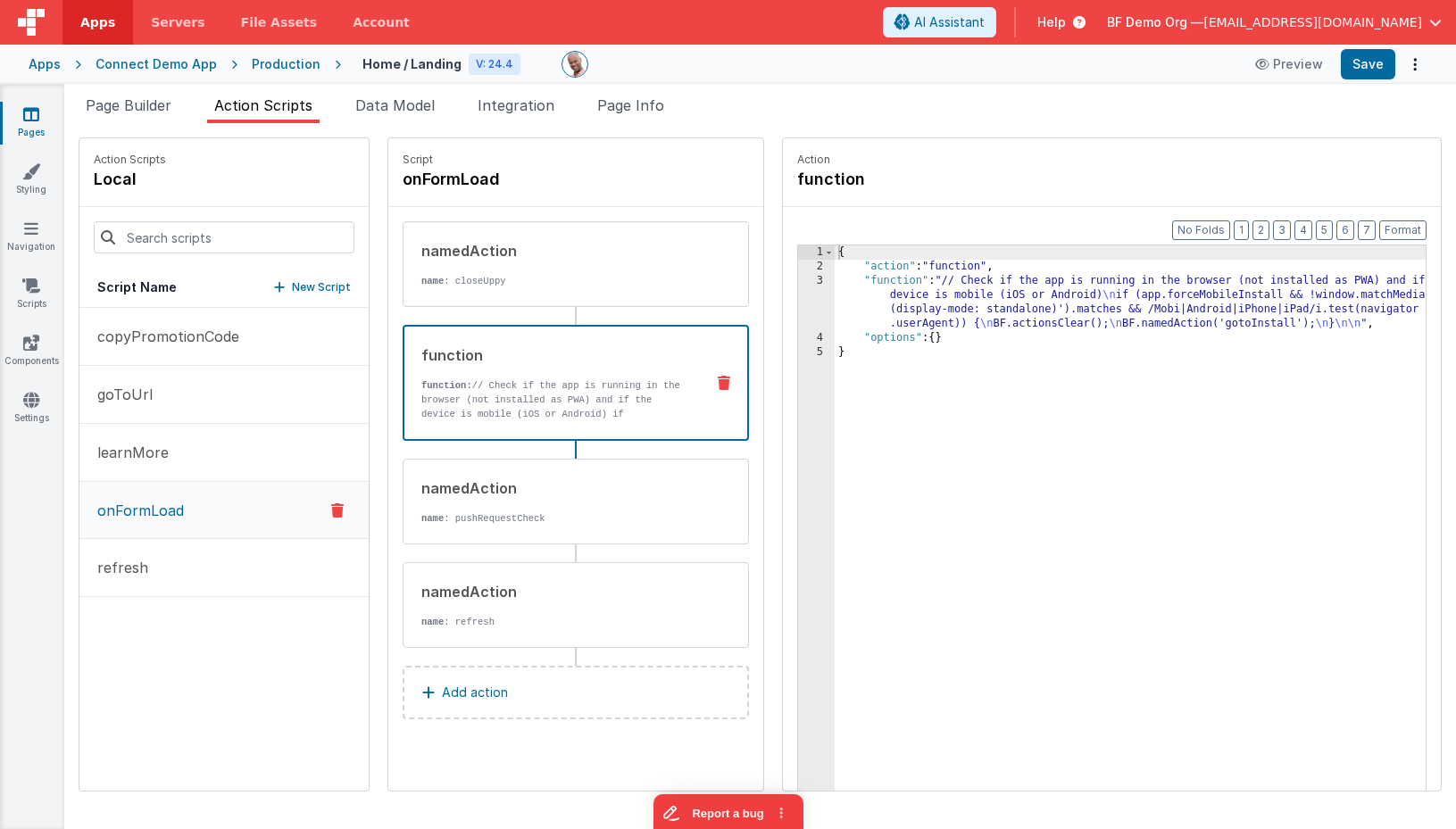
click at [507, 409] on p "function: // Check if the app is running in the browser (not installed as PWA) …" at bounding box center [556, 442] width 269 height 129
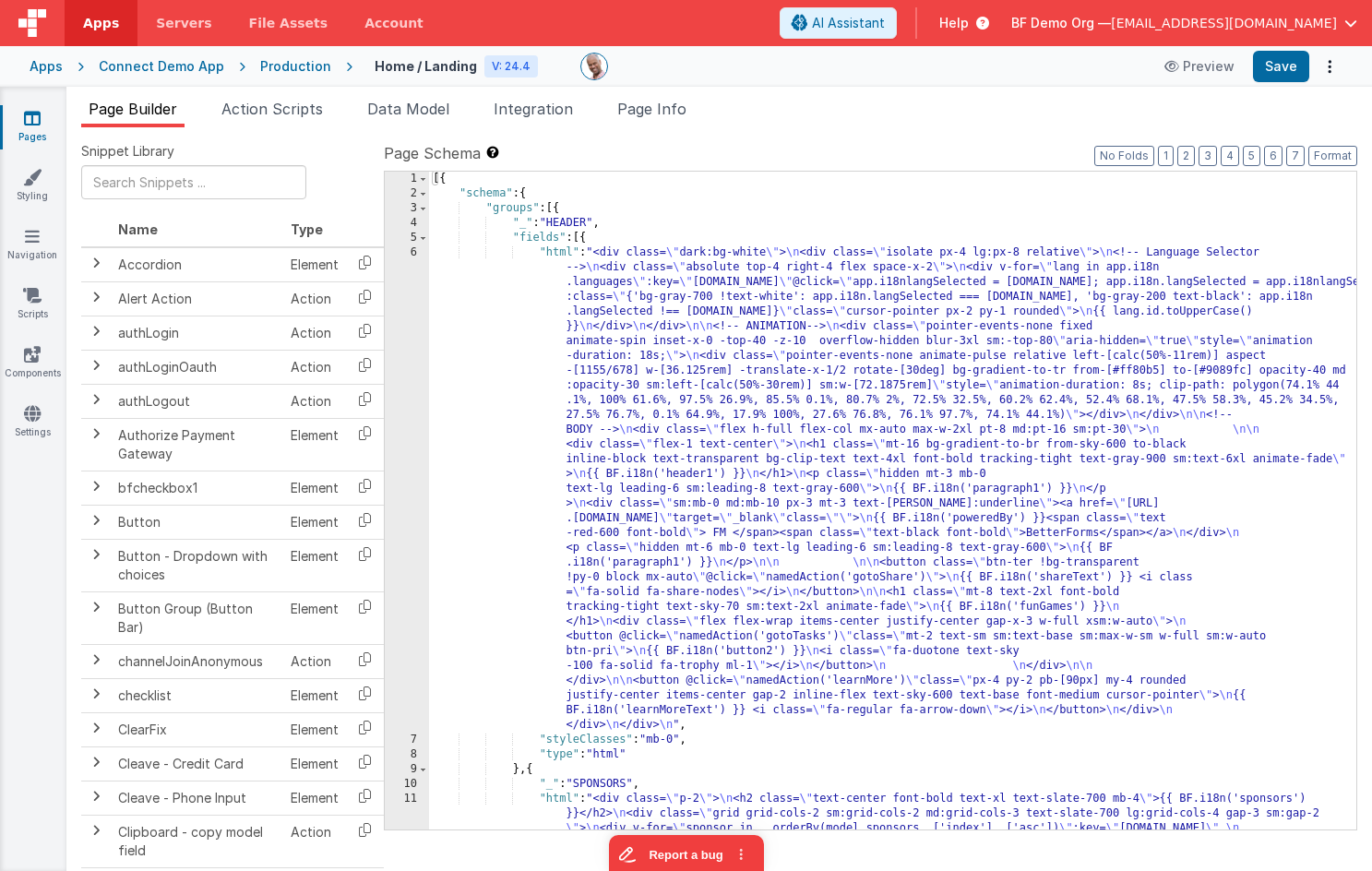
click at [212, 65] on div "Connect Demo App" at bounding box center [161, 67] width 125 height 19
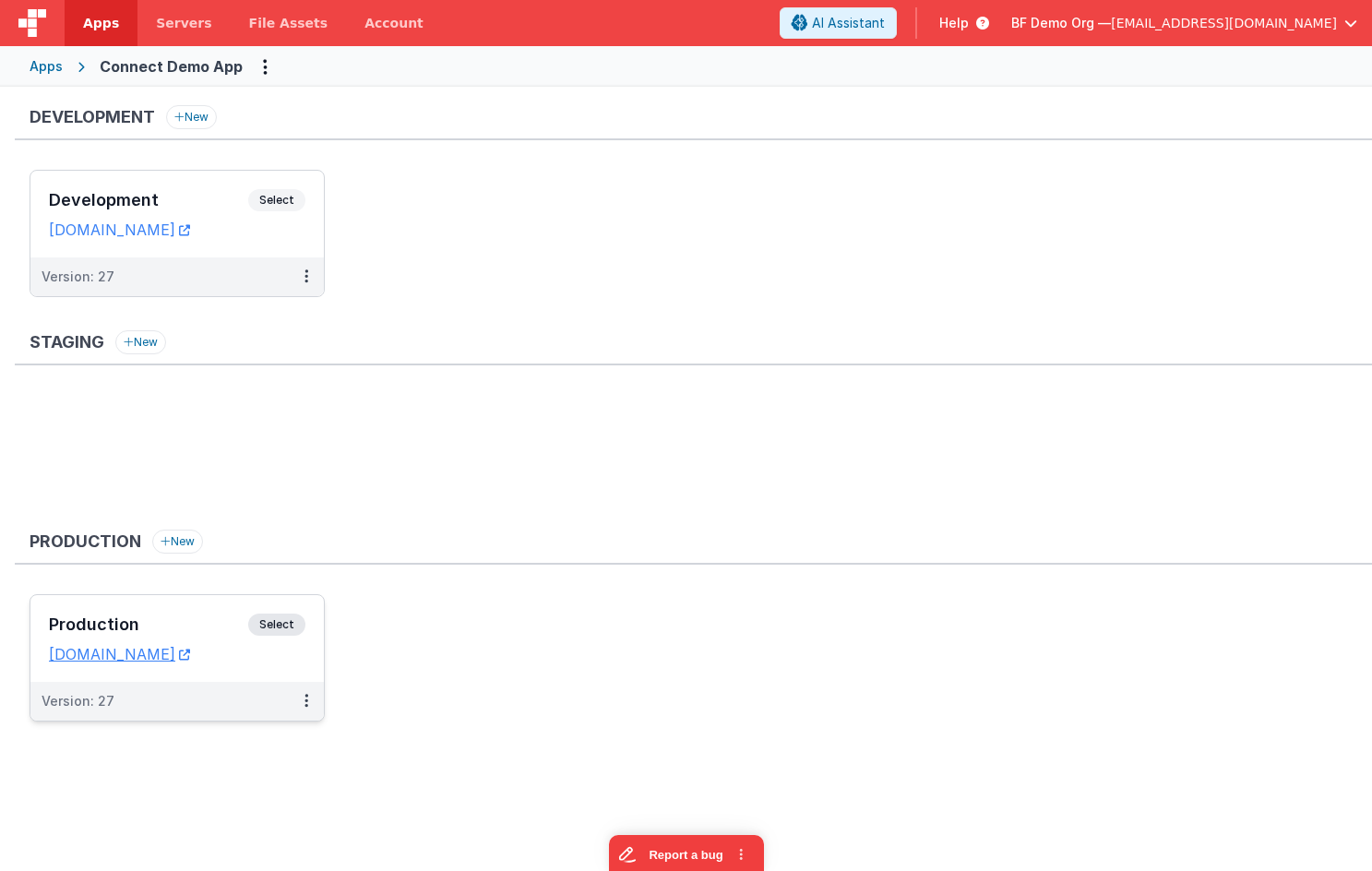
click at [271, 627] on span "Select" at bounding box center [277, 625] width 58 height 22
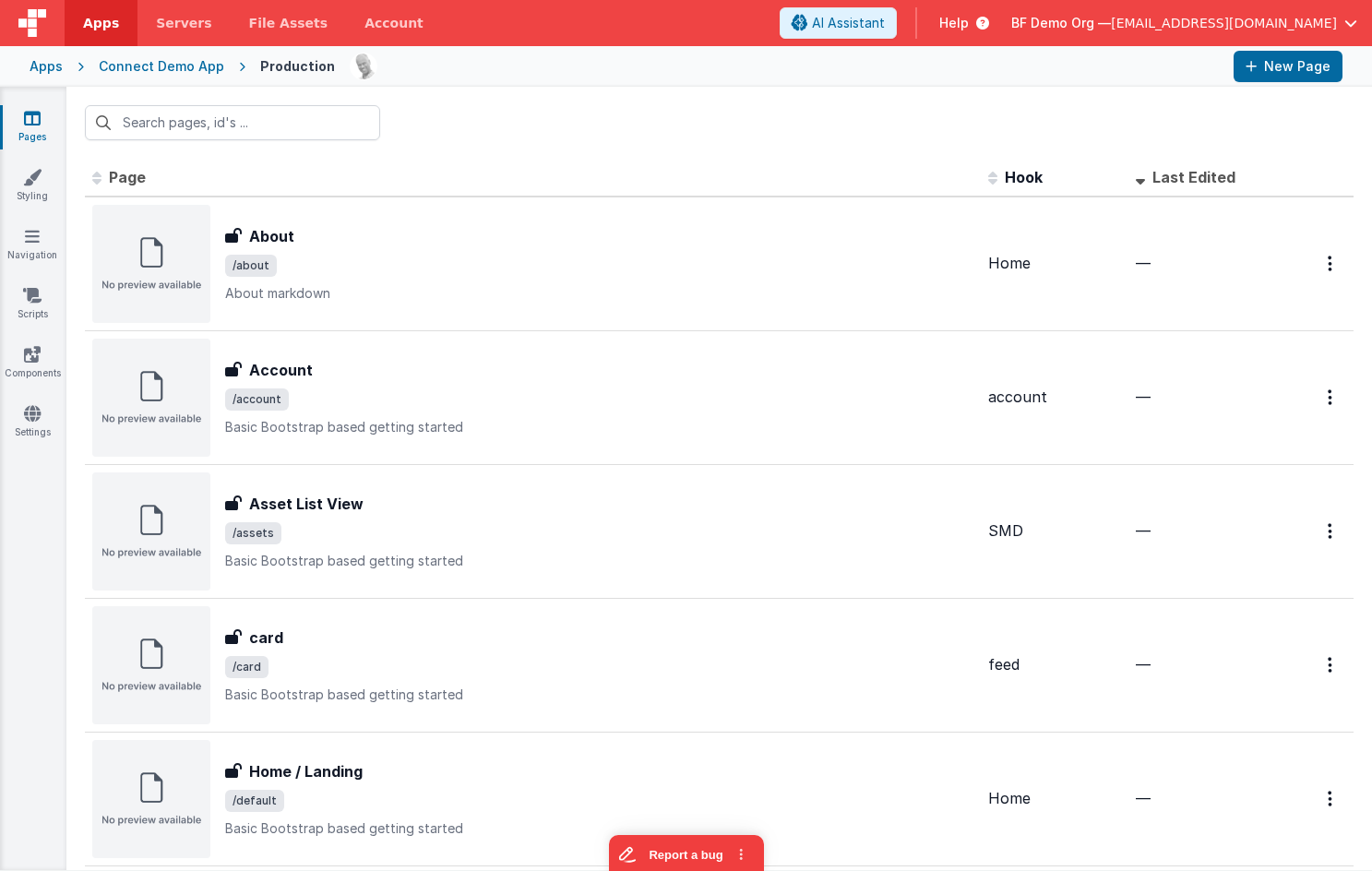
click at [59, 70] on div "Apps" at bounding box center [46, 67] width 33 height 19
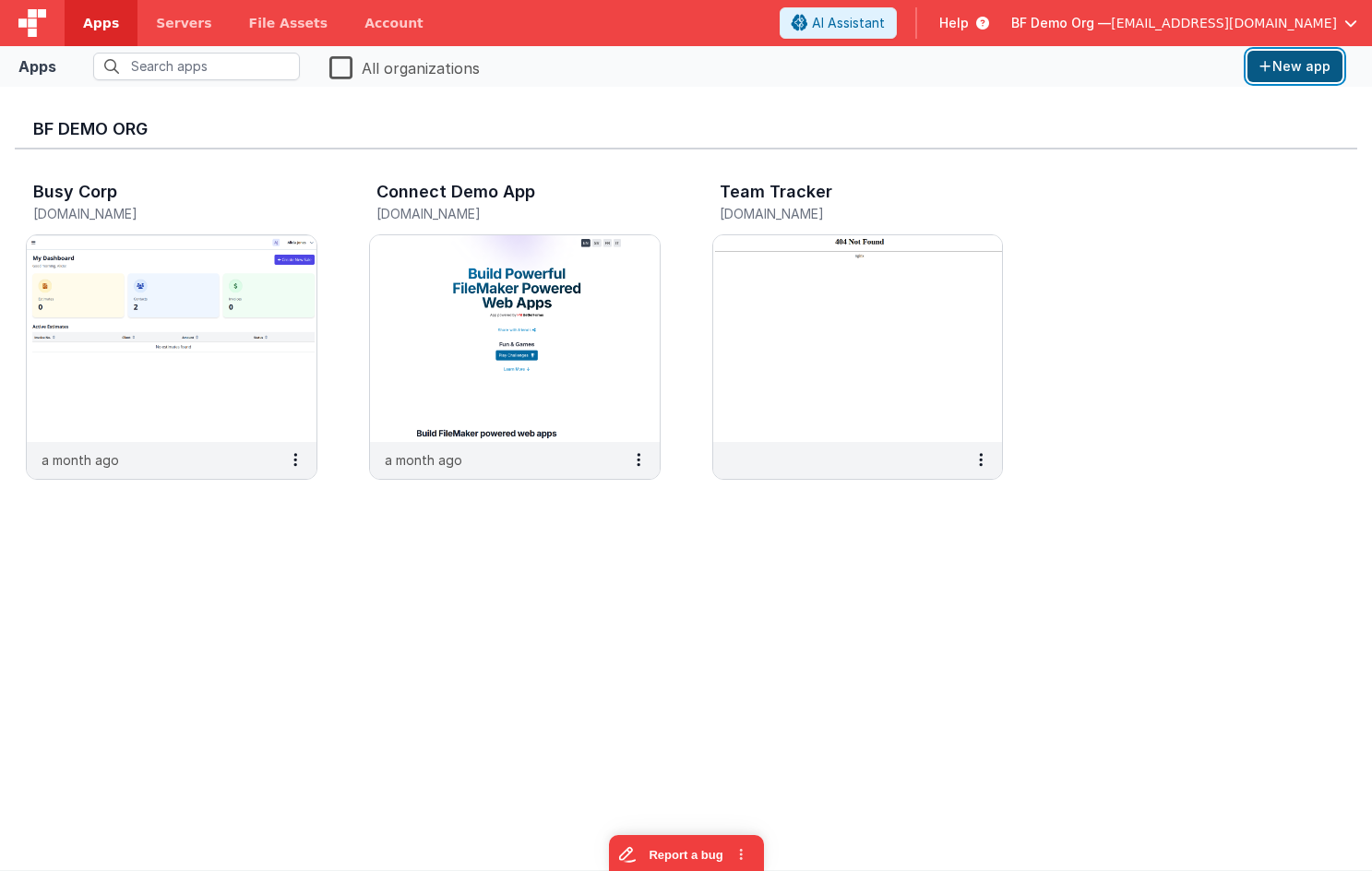
click at [1281, 73] on button "New app" at bounding box center [1295, 67] width 95 height 32
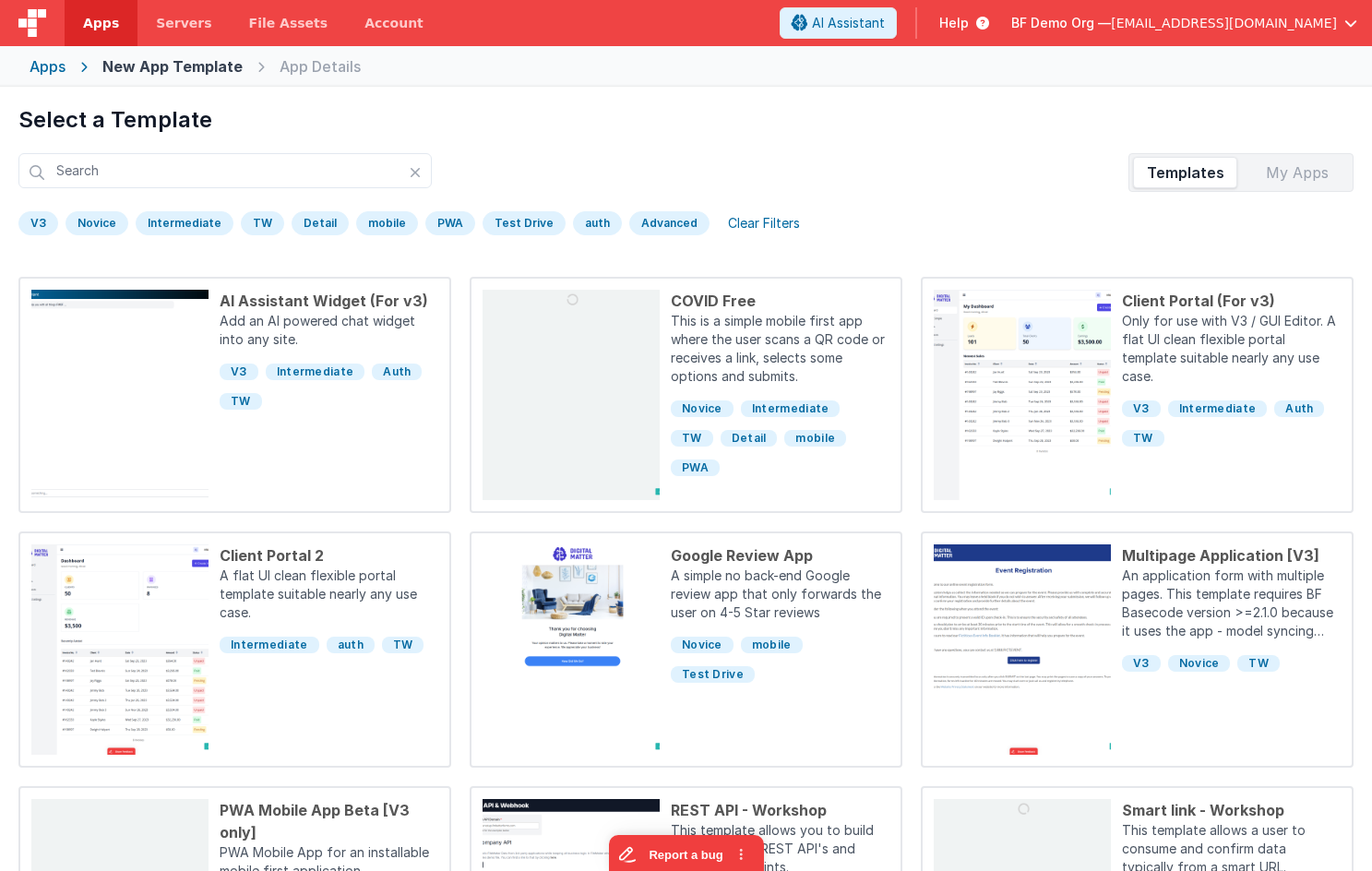
click at [30, 220] on div "V3" at bounding box center [38, 223] width 40 height 24
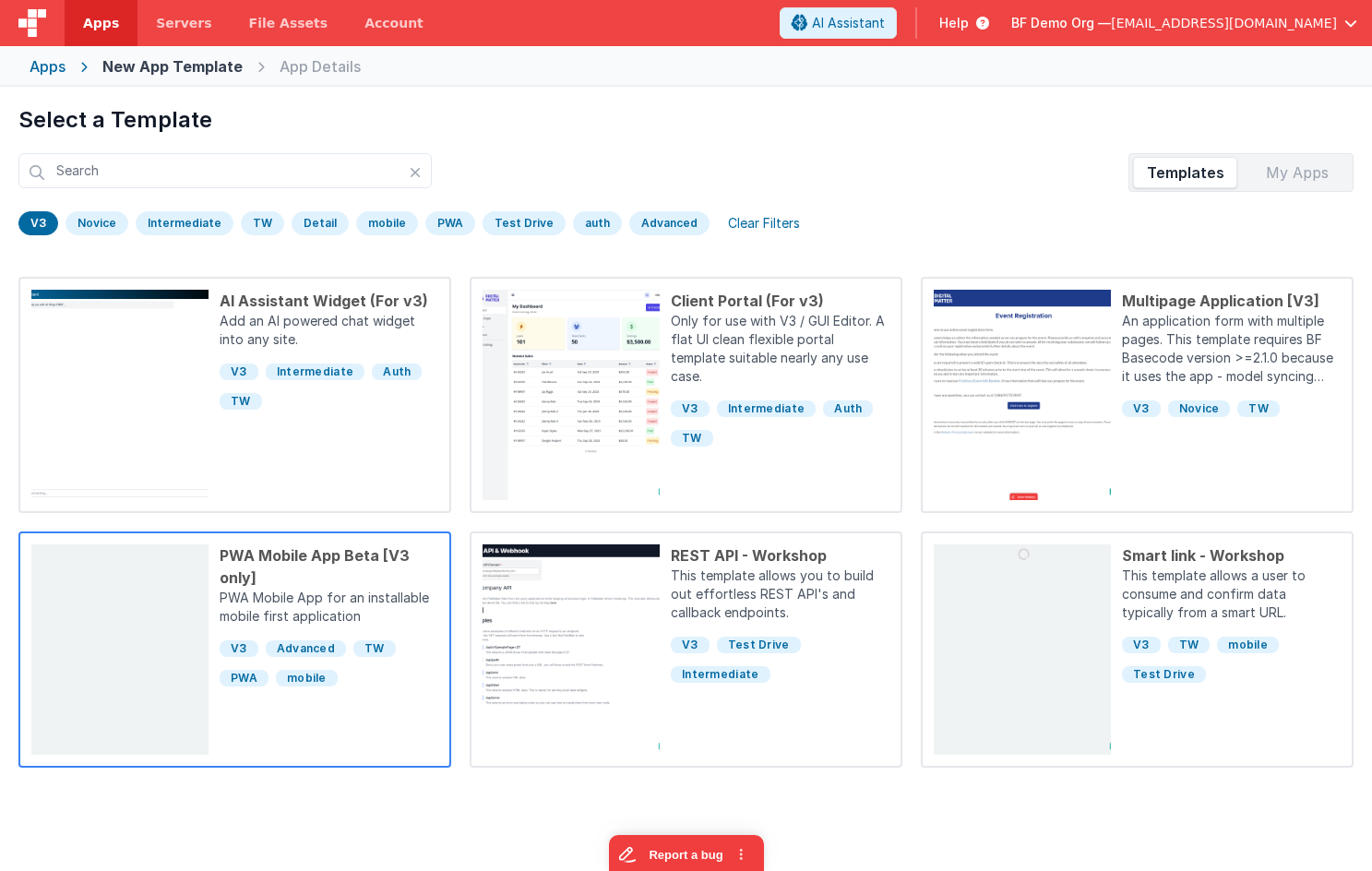
click at [322, 604] on p "PWA Mobile App for an installable mobile first application" at bounding box center [328, 609] width 218 height 41
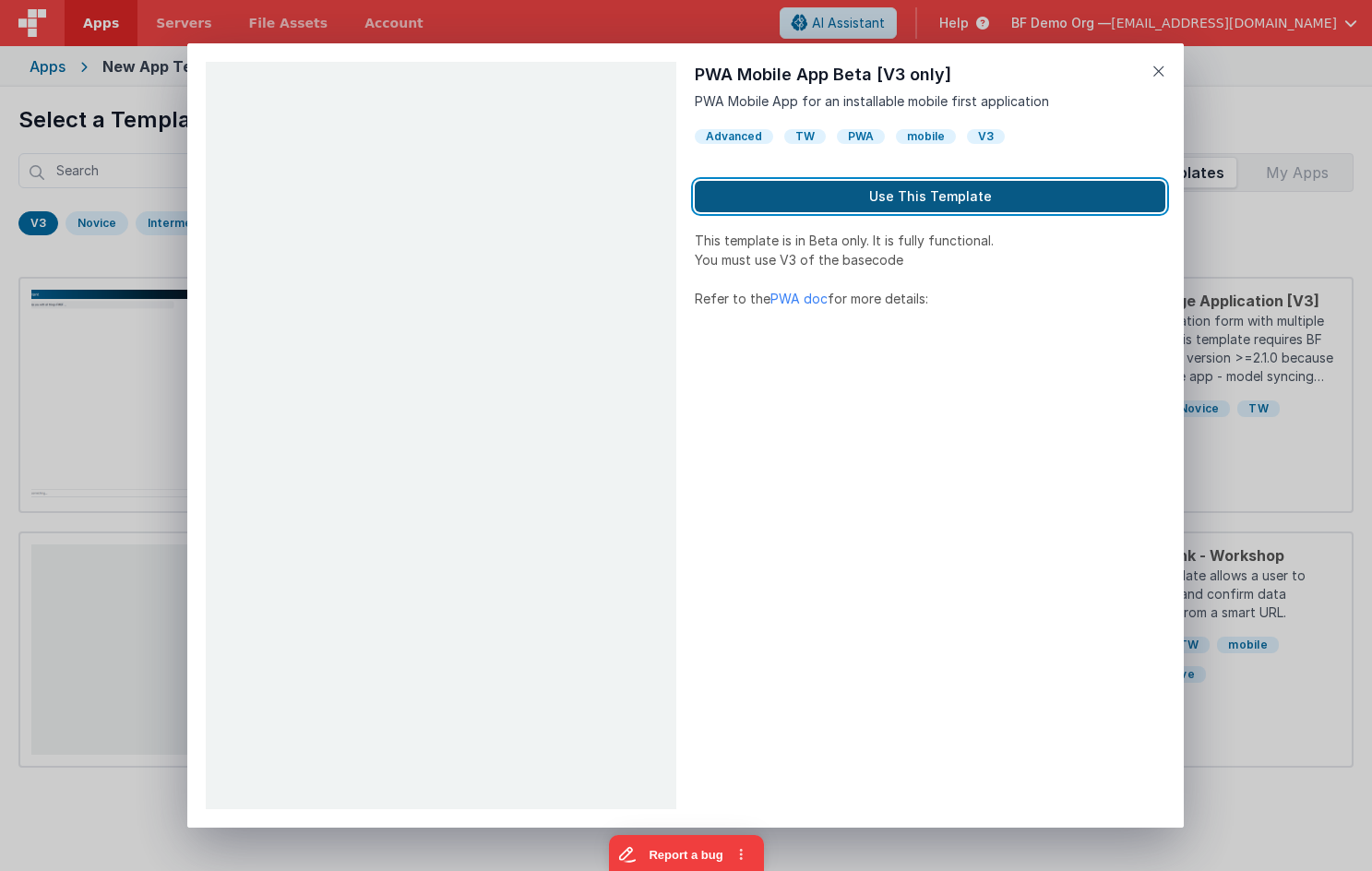
click at [1011, 198] on button "Use This Template" at bounding box center [930, 197] width 470 height 32
